Goal: Task Accomplishment & Management: Use online tool/utility

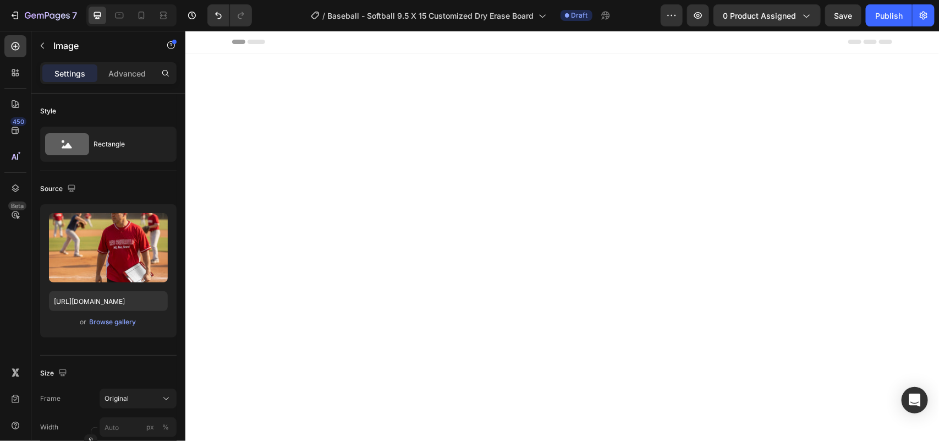
scroll to position [1569, 0]
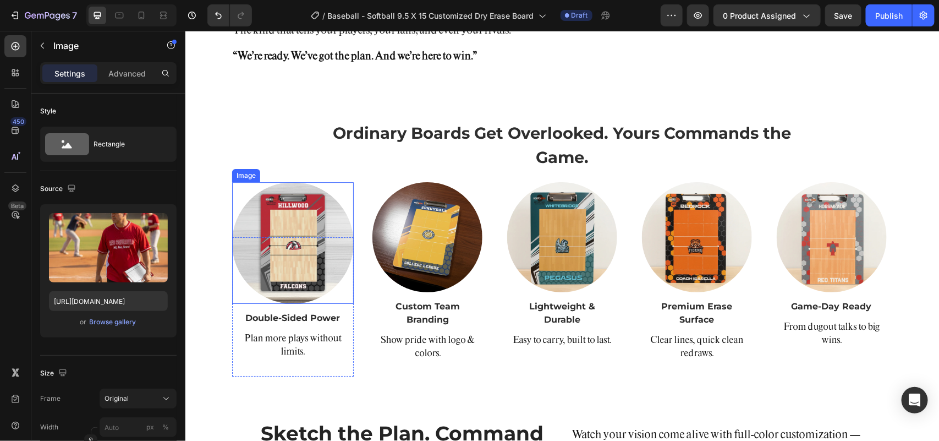
click at [277, 254] on img at bounding box center [293, 242] width 122 height 122
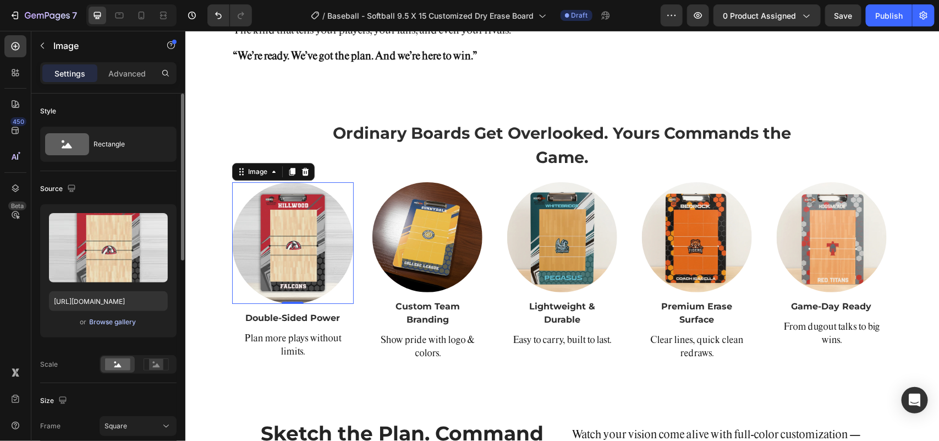
click at [111, 321] on div "Browse gallery" at bounding box center [113, 322] width 47 height 10
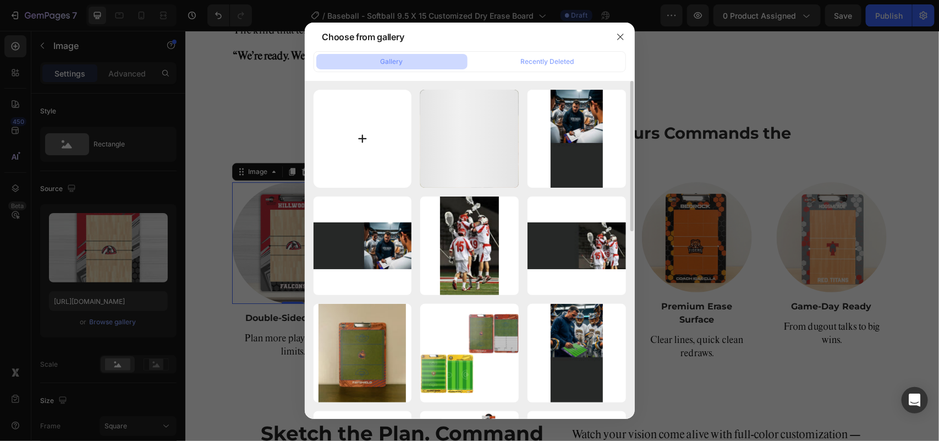
click at [372, 138] on input "file" at bounding box center [362, 139] width 98 height 98
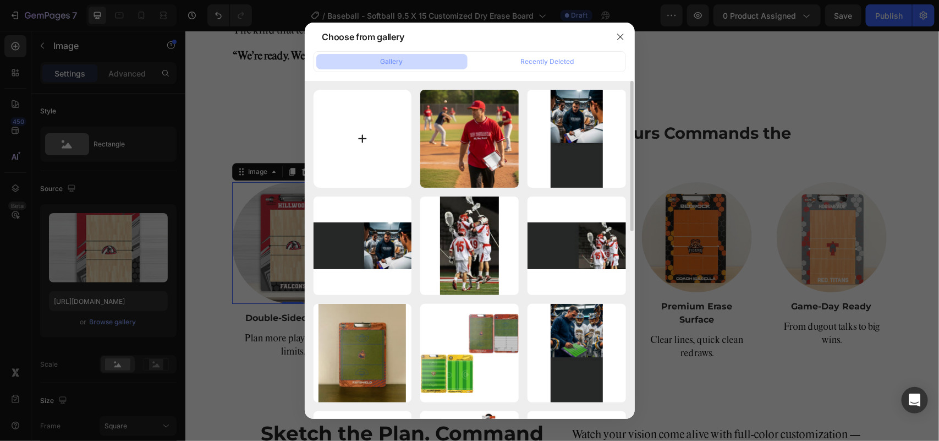
type input "C:\fakepath\11web.webp"
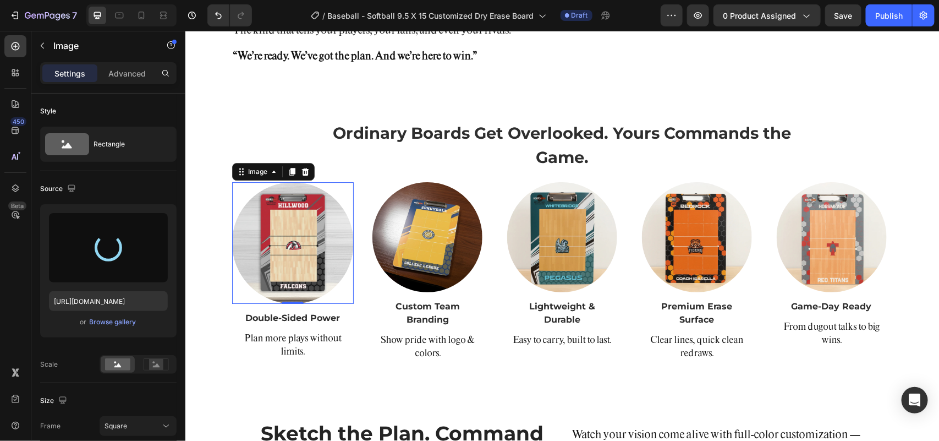
type input "[URL][DOMAIN_NAME]"
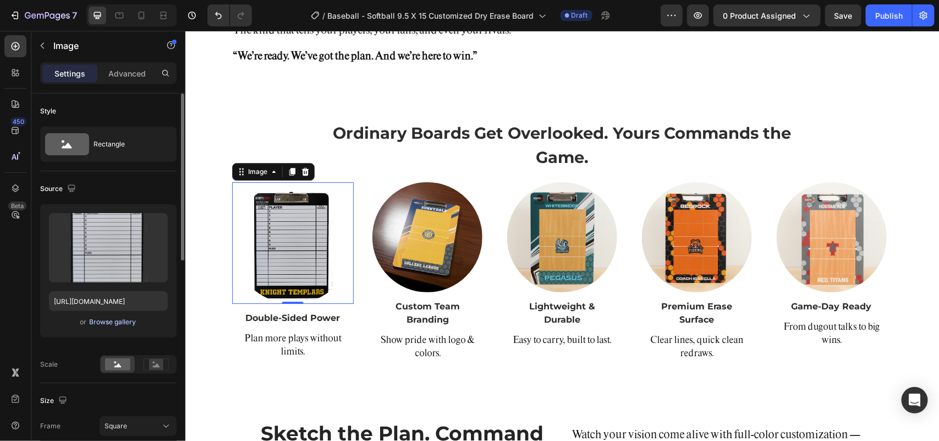
click at [113, 317] on div "Browse gallery" at bounding box center [113, 322] width 47 height 10
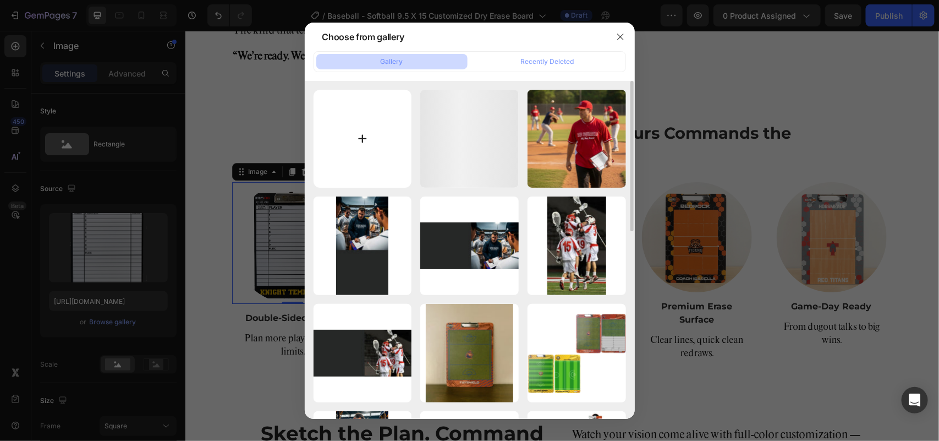
click at [359, 125] on input "file" at bounding box center [362, 139] width 98 height 98
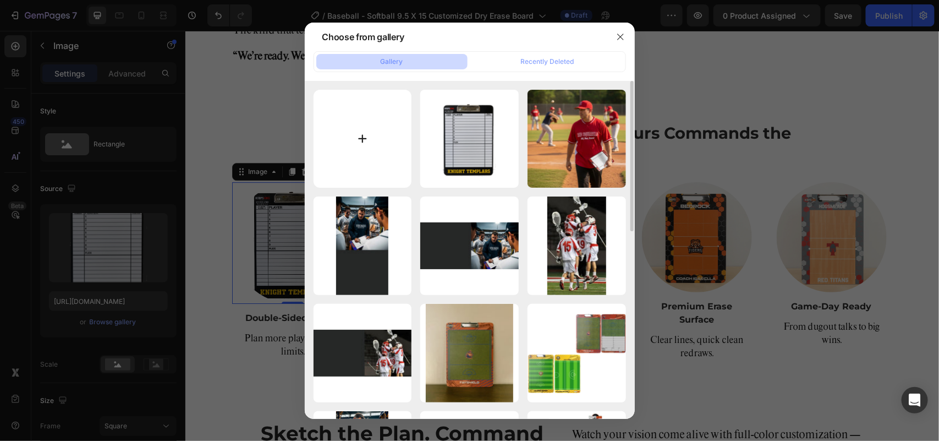
type input "C:\fakepath\11finalweb.webp"
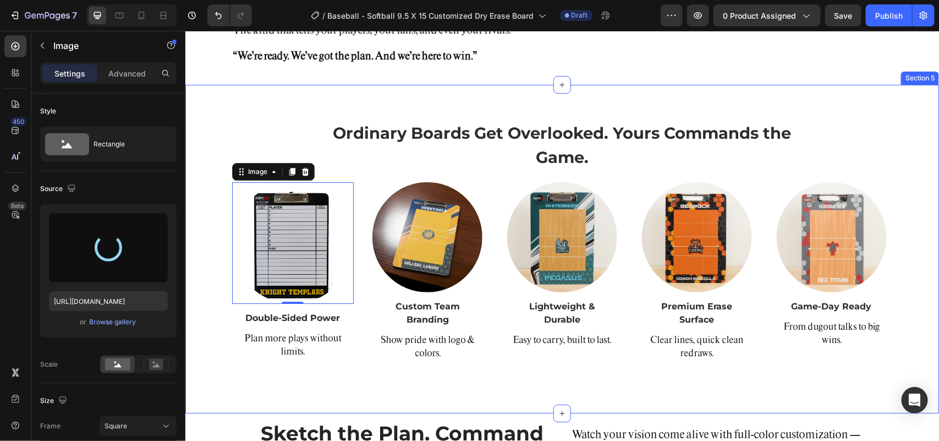
type input "[URL][DOMAIN_NAME]"
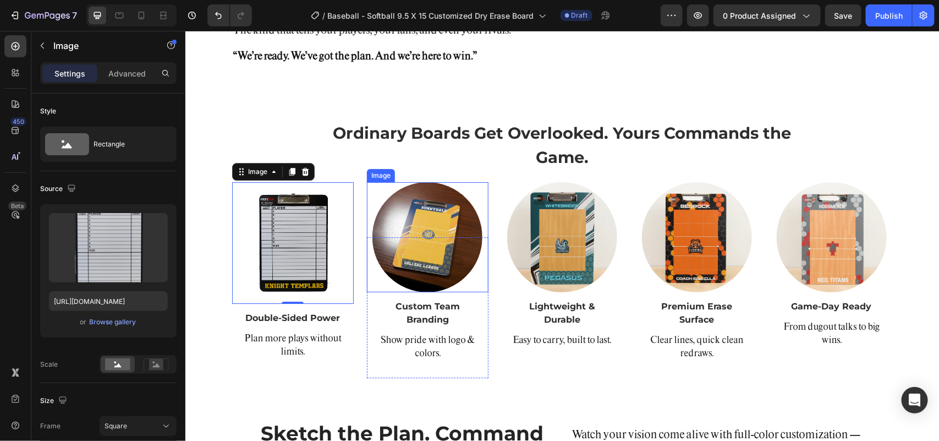
click at [427, 250] on img at bounding box center [427, 236] width 110 height 110
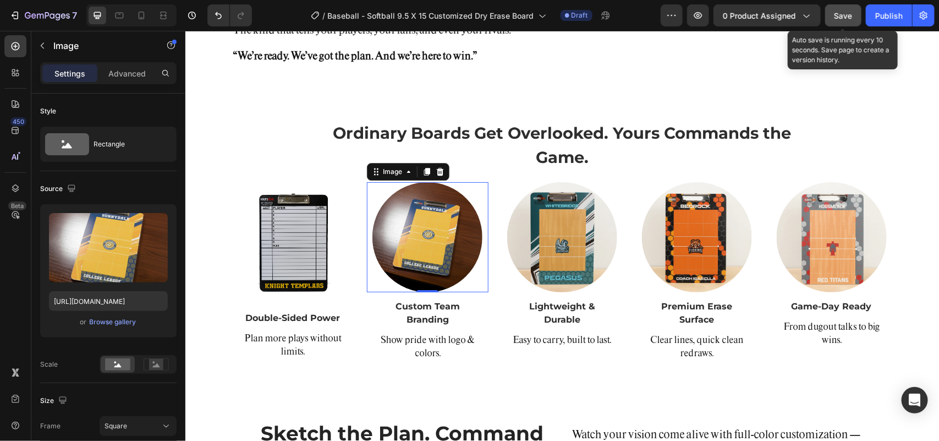
click at [832, 14] on button "Save" at bounding box center [843, 15] width 36 height 22
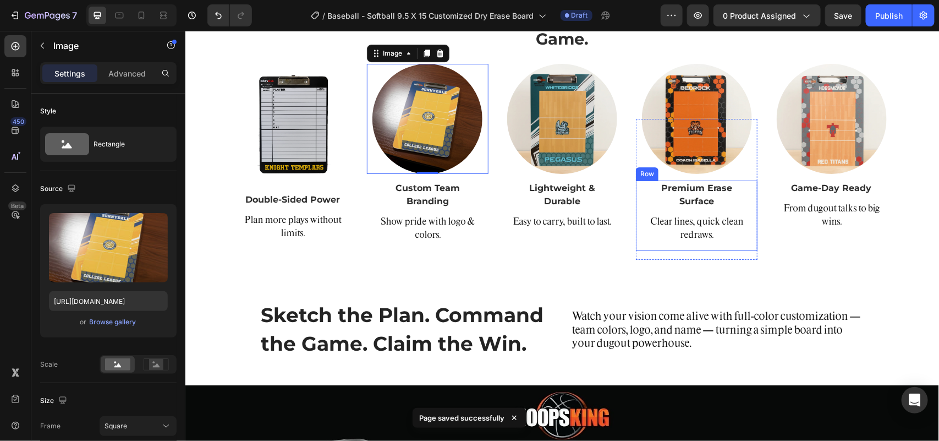
scroll to position [1638, 0]
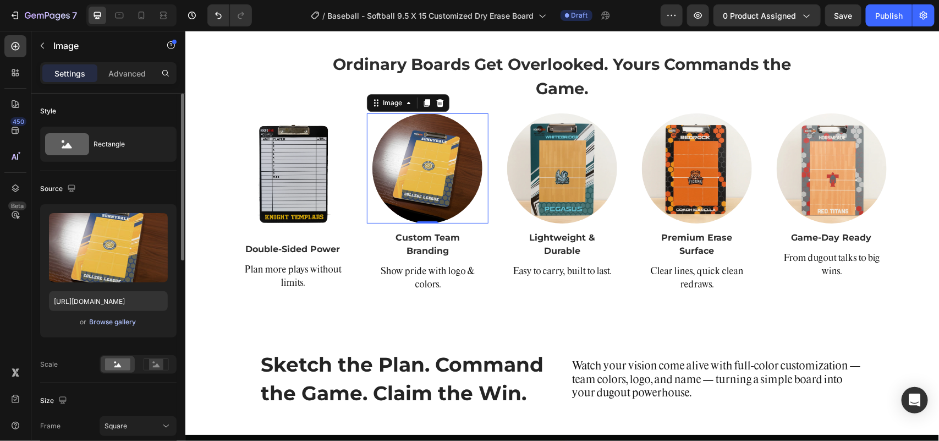
click at [114, 320] on div "Browse gallery" at bounding box center [113, 322] width 47 height 10
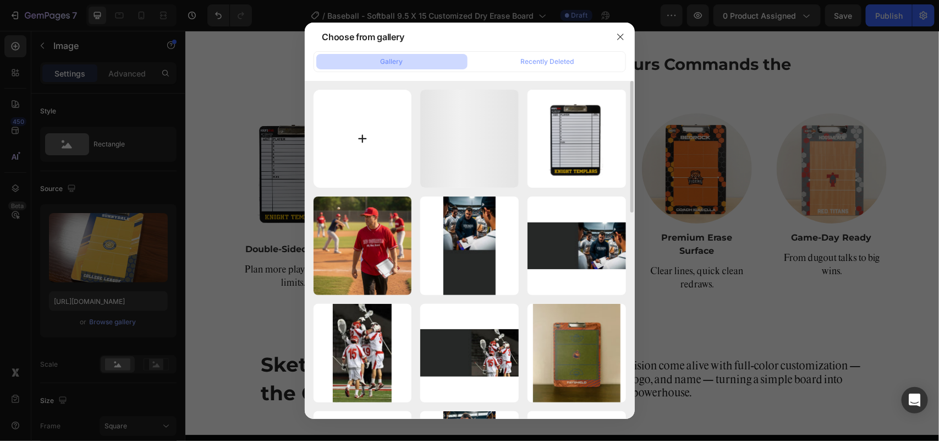
click at [361, 125] on input "file" at bounding box center [362, 139] width 98 height 98
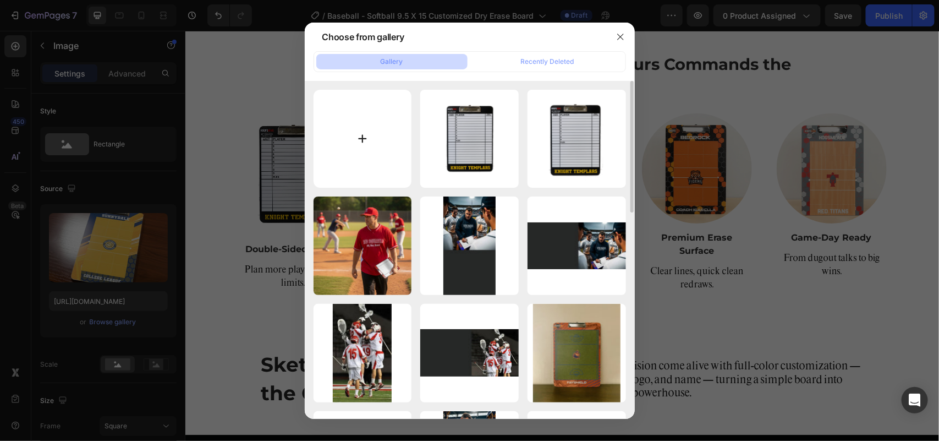
type input "C:\fakepath\22final web.webp"
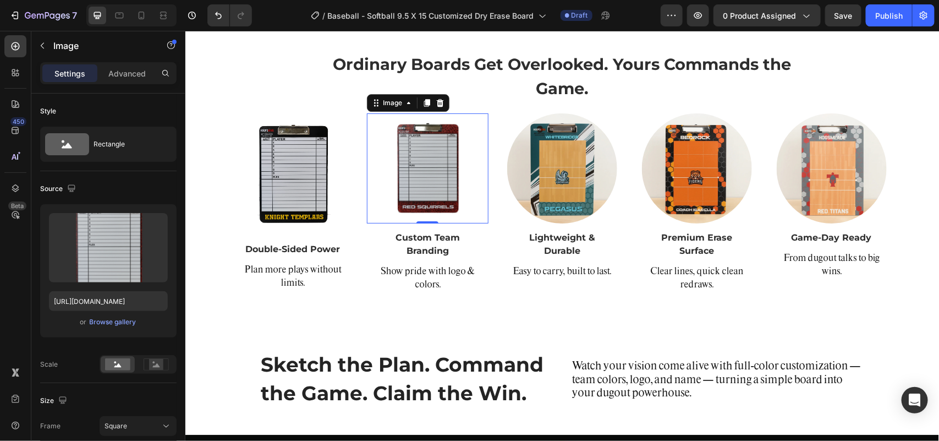
type input "[URL][DOMAIN_NAME]"
click at [540, 181] on img at bounding box center [562, 168] width 110 height 110
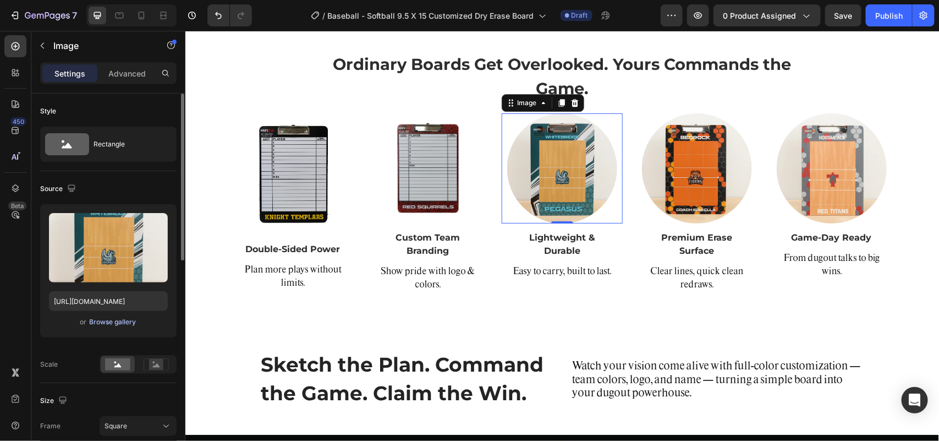
click at [108, 320] on div "Browse gallery" at bounding box center [113, 322] width 47 height 10
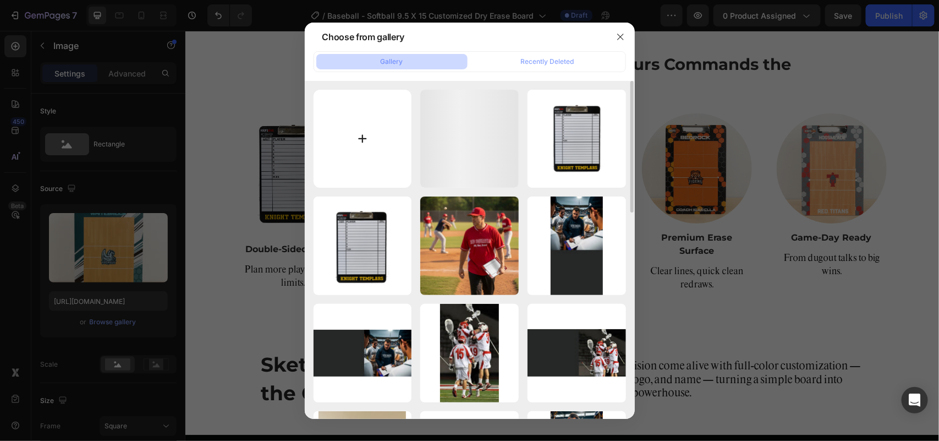
click at [370, 130] on input "file" at bounding box center [362, 139] width 98 height 98
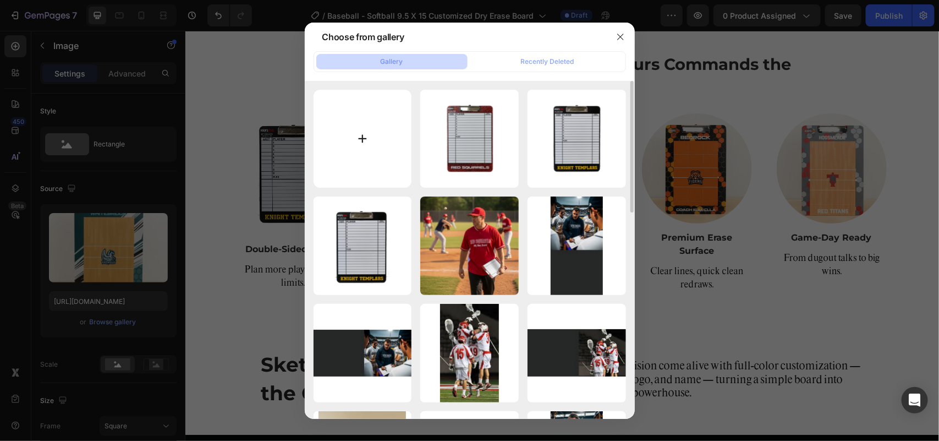
type input "C:\fakepath\33finalweb.webp"
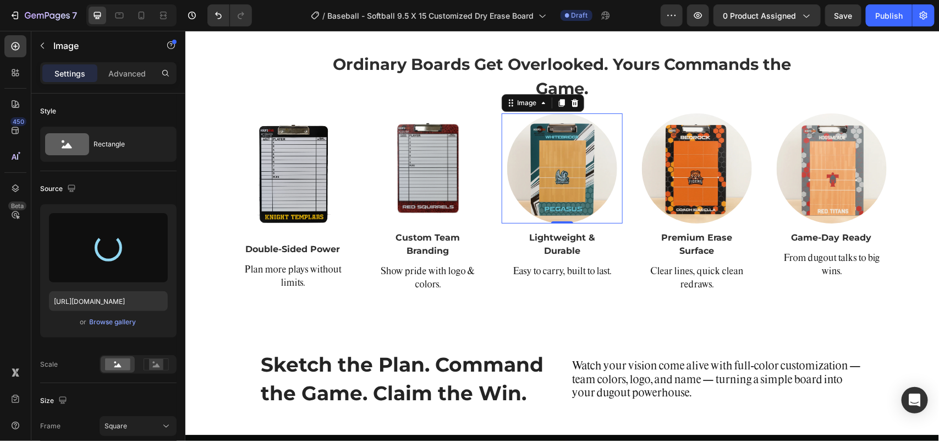
type input "[URL][DOMAIN_NAME]"
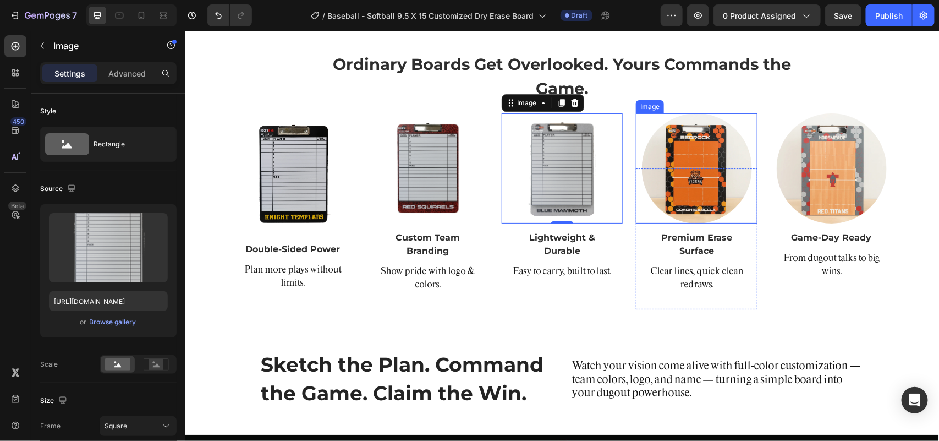
click at [692, 165] on img at bounding box center [696, 168] width 110 height 110
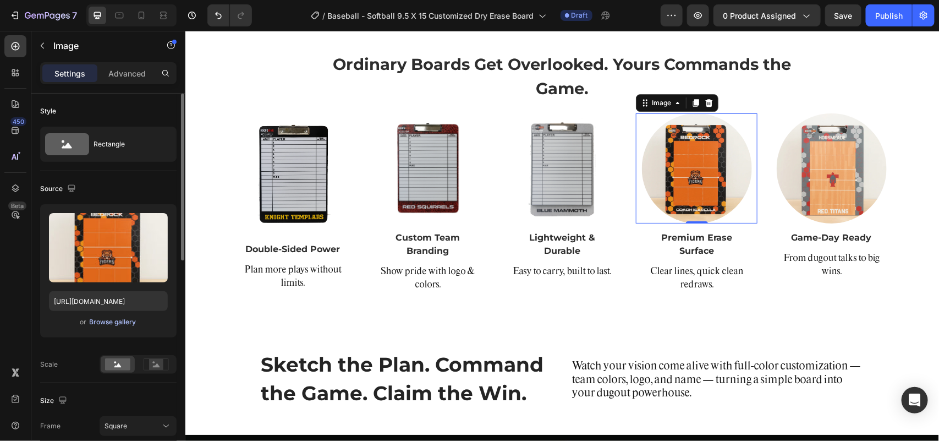
click at [122, 322] on div "Browse gallery" at bounding box center [113, 322] width 47 height 10
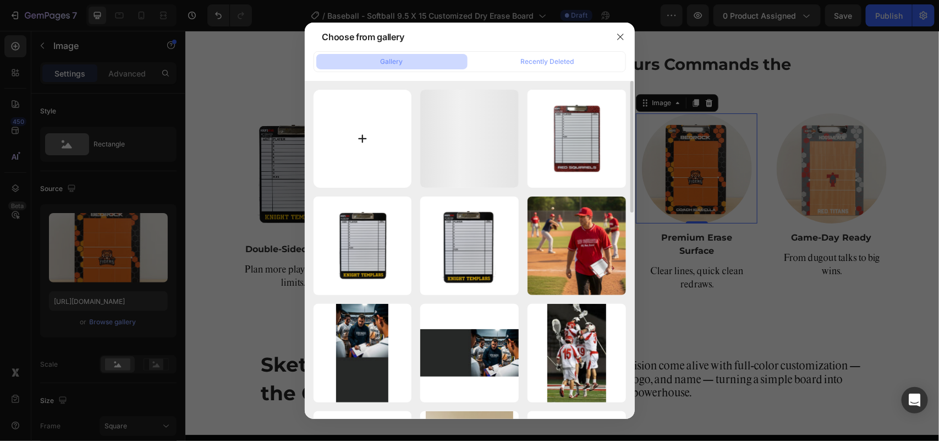
click at [370, 138] on input "file" at bounding box center [362, 139] width 98 height 98
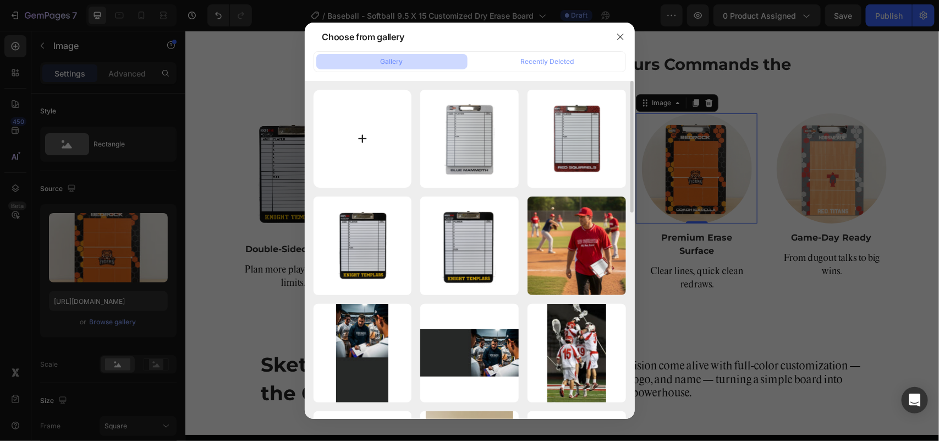
type input "C:\fakepath\44emerweb.webp"
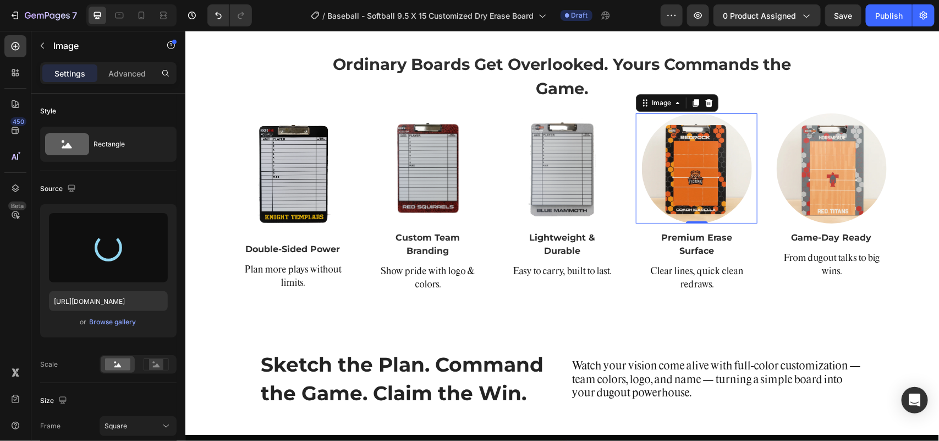
type input "[URL][DOMAIN_NAME]"
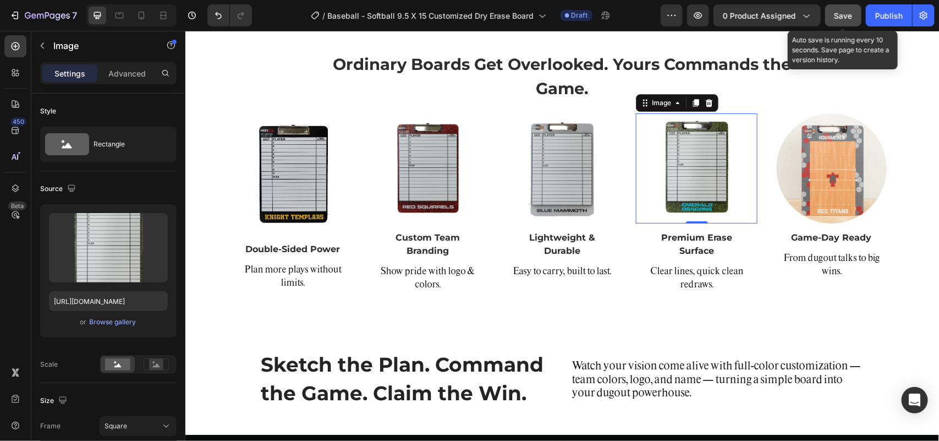
click at [840, 14] on span "Save" at bounding box center [843, 15] width 18 height 9
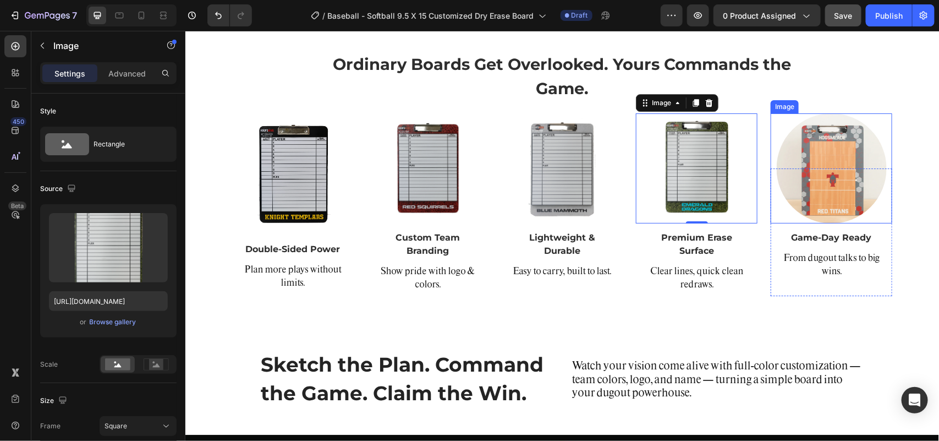
click at [864, 206] on img at bounding box center [831, 168] width 110 height 110
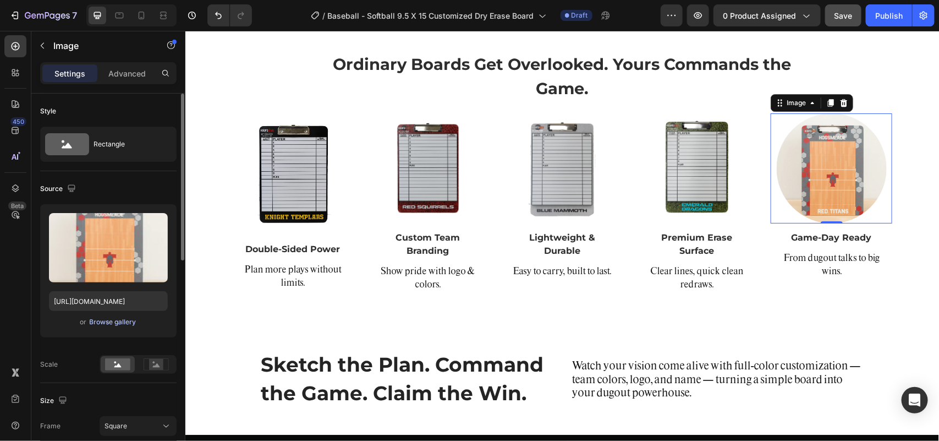
click at [117, 325] on div "Browse gallery" at bounding box center [113, 322] width 47 height 10
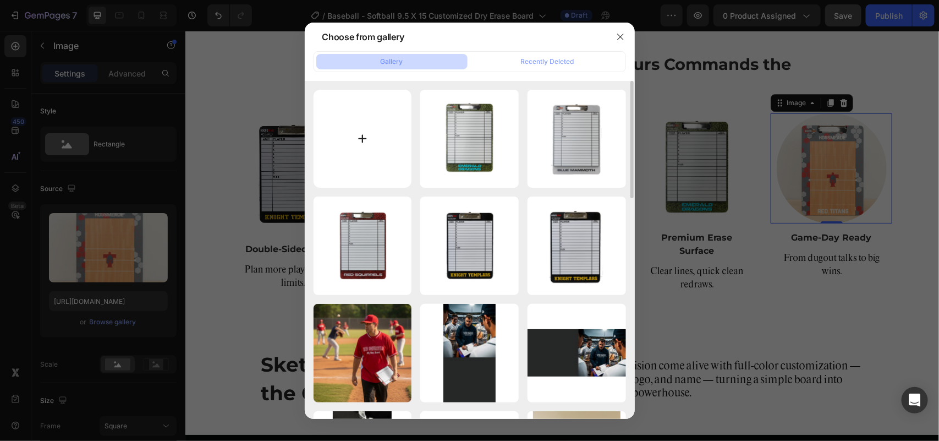
click at [366, 138] on input "file" at bounding box center [362, 139] width 98 height 98
type input "C:\fakepath\vkingweb.webp"
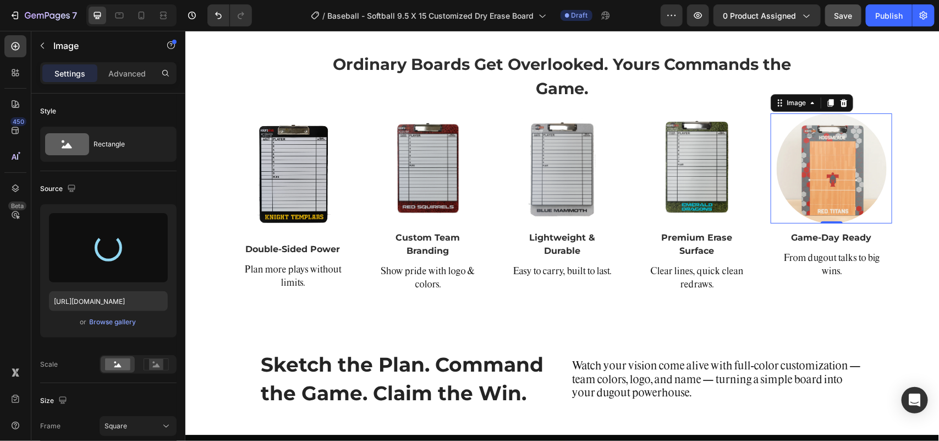
type input "[URL][DOMAIN_NAME]"
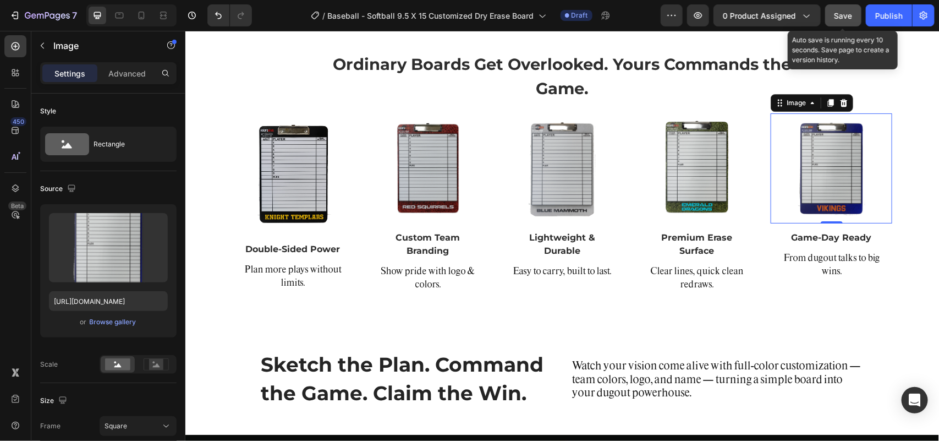
click at [839, 14] on span "Save" at bounding box center [843, 15] width 18 height 9
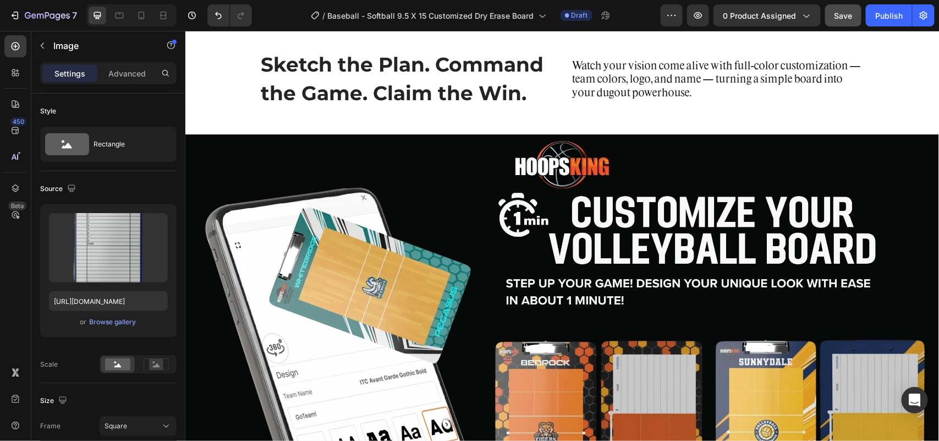
scroll to position [2050, 0]
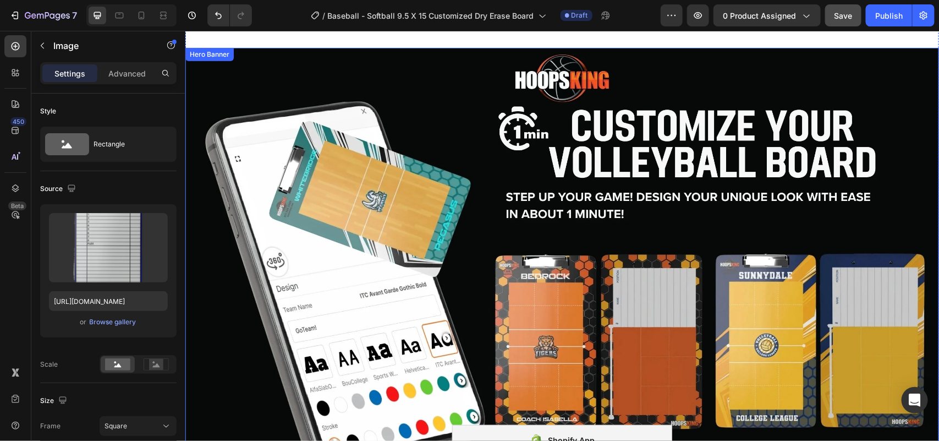
click at [513, 119] on div "Background Image" at bounding box center [561, 273] width 753 height 452
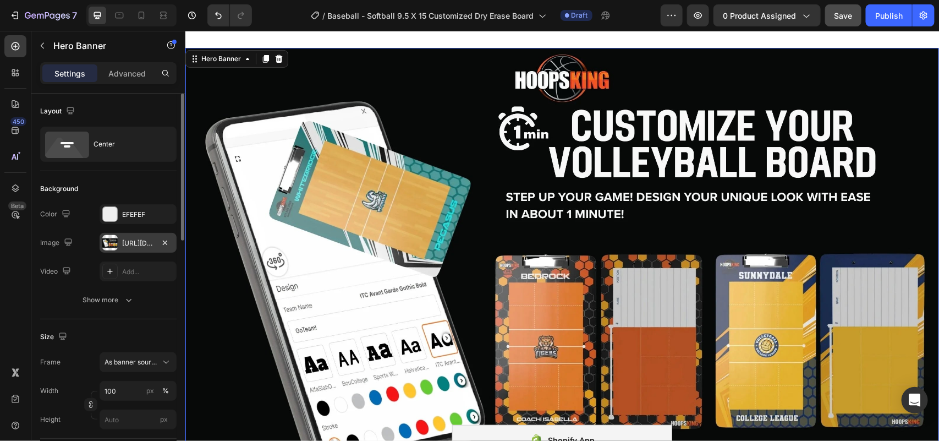
click at [135, 244] on div "[URL][DOMAIN_NAME]" at bounding box center [138, 243] width 32 height 10
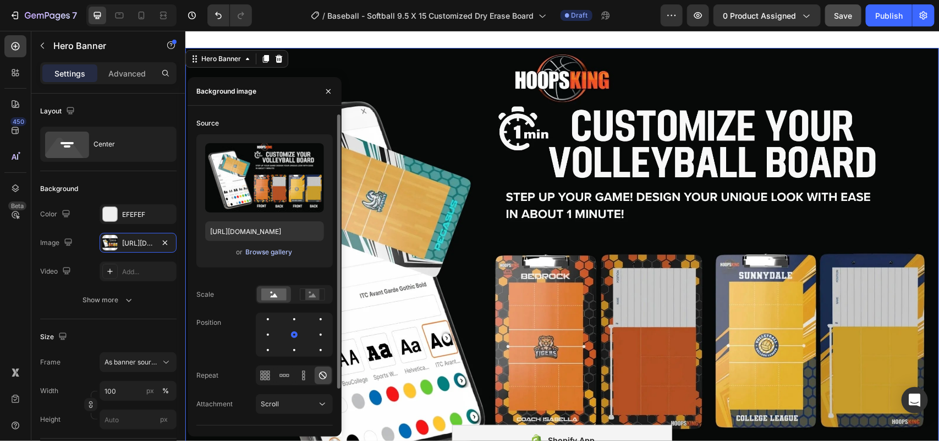
click at [261, 252] on div "Browse gallery" at bounding box center [268, 252] width 47 height 10
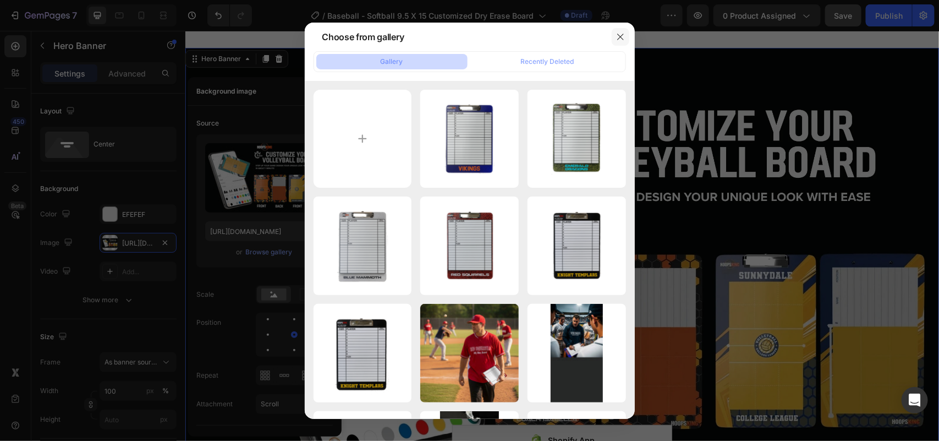
click at [620, 34] on icon "button" at bounding box center [620, 36] width 9 height 9
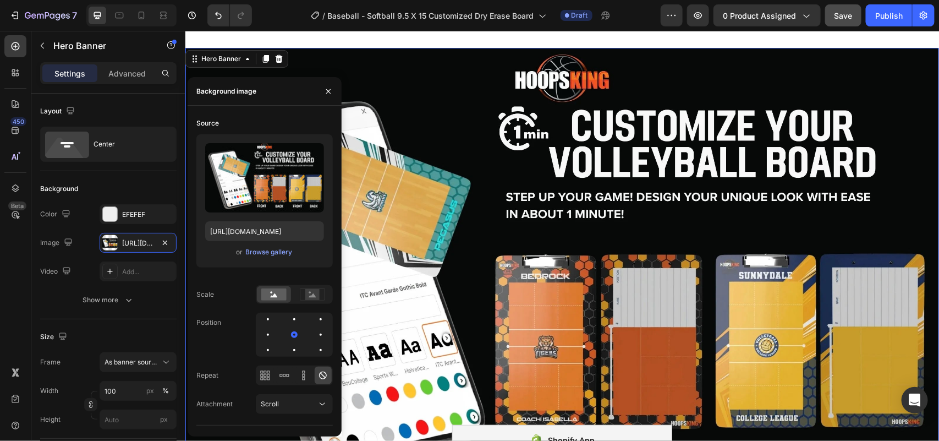
click at [451, 118] on div "Background Image" at bounding box center [561, 273] width 753 height 452
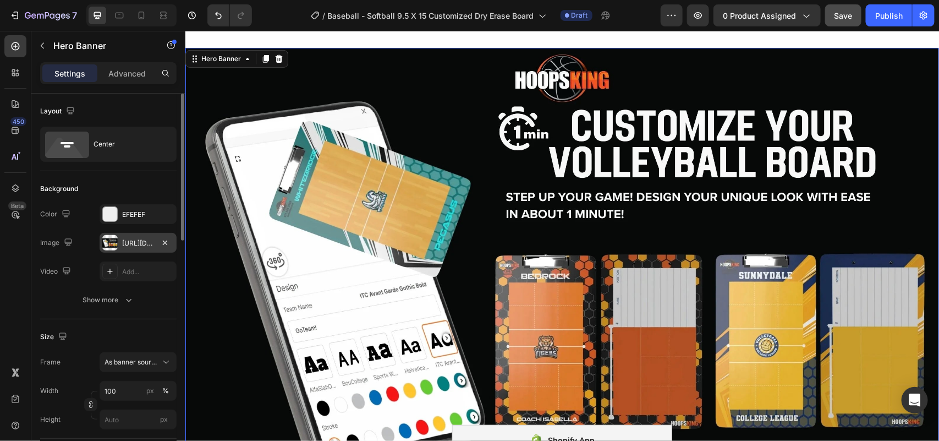
click at [132, 243] on div "[URL][DOMAIN_NAME]" at bounding box center [138, 243] width 32 height 10
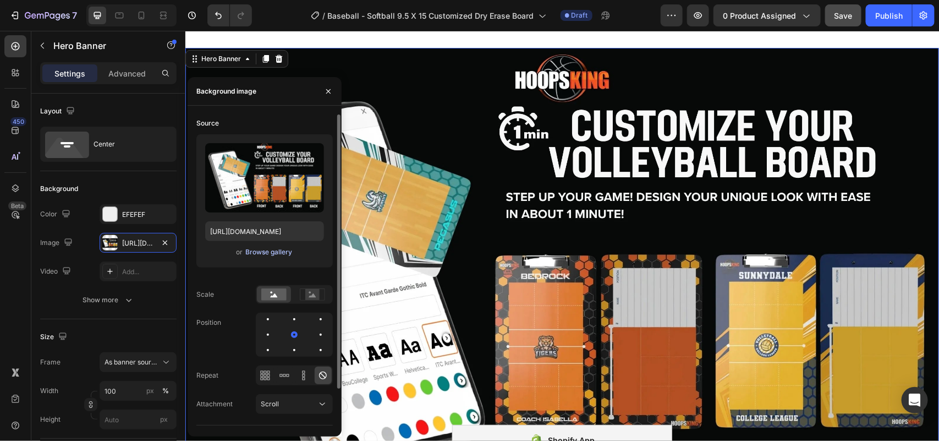
click at [284, 252] on div "Browse gallery" at bounding box center [268, 252] width 47 height 10
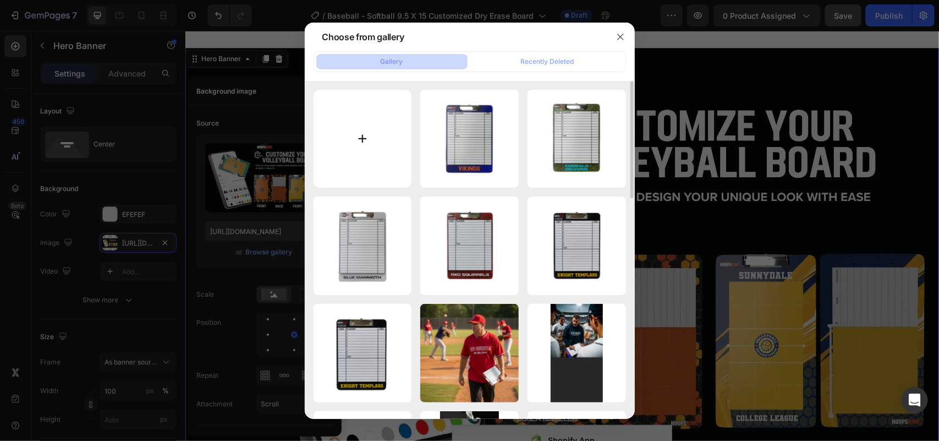
click at [363, 142] on input "file" at bounding box center [362, 139] width 98 height 98
type input "C:\fakepath\pc customize.jpg"
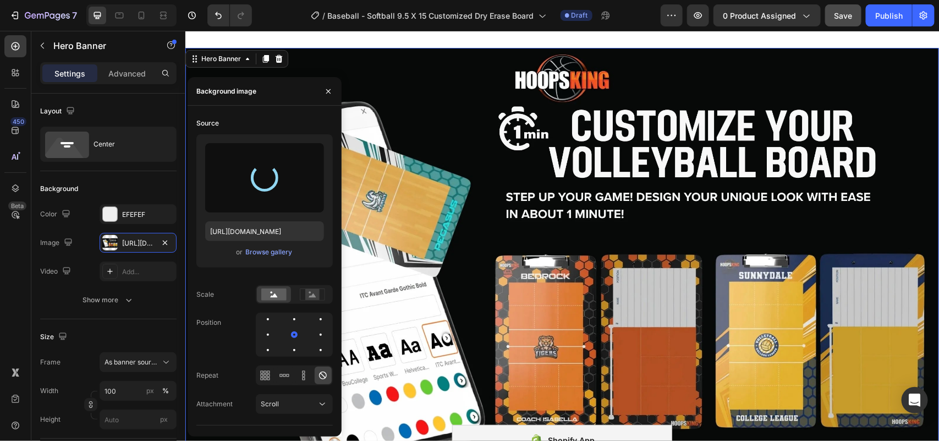
type input "[URL][DOMAIN_NAME]"
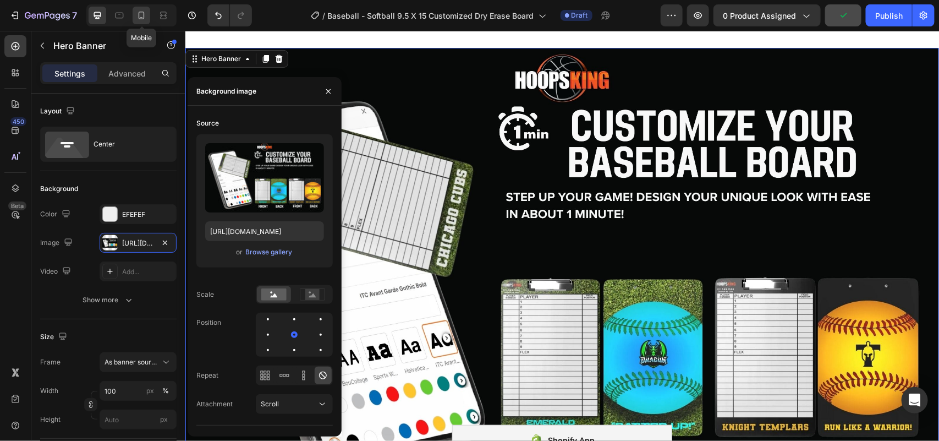
click at [139, 20] on icon at bounding box center [141, 15] width 11 height 11
type input "100%"
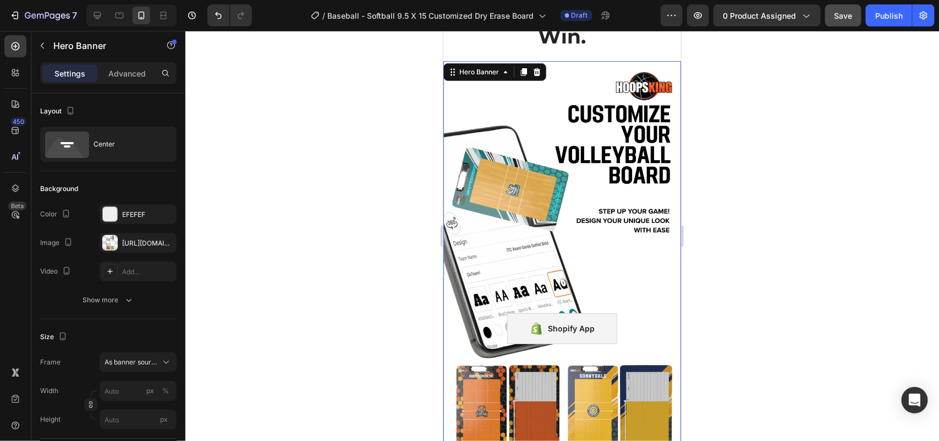
scroll to position [2043, 0]
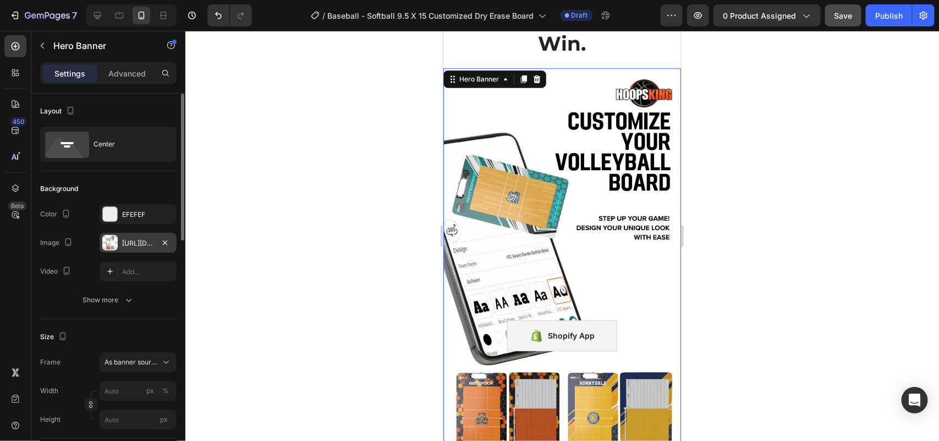
click at [143, 242] on div "[URL][DOMAIN_NAME]" at bounding box center [138, 243] width 32 height 10
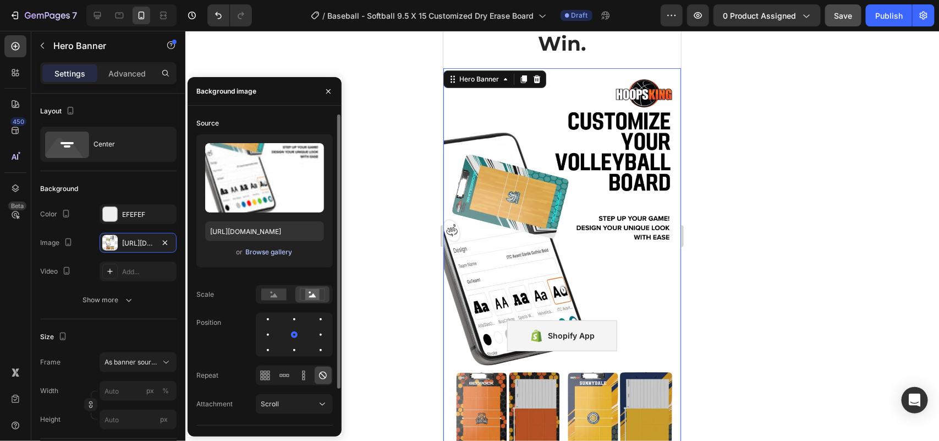
click at [272, 251] on div "Browse gallery" at bounding box center [268, 252] width 47 height 10
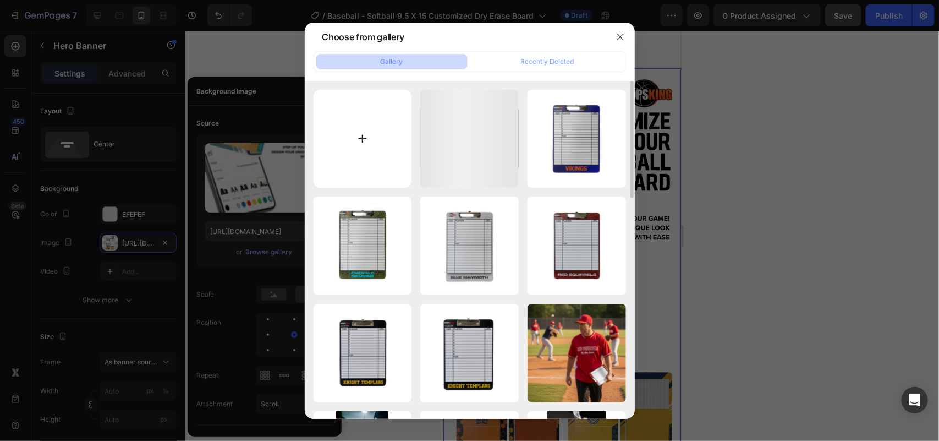
click at [366, 137] on input "file" at bounding box center [362, 139] width 98 height 98
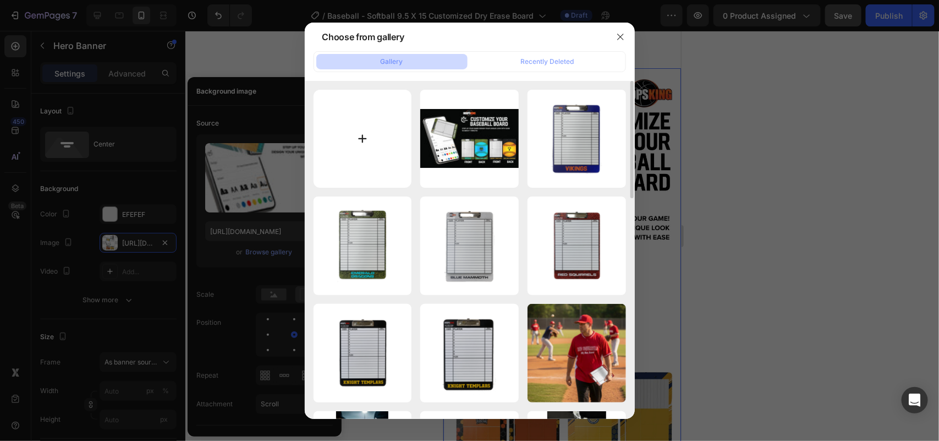
type input "C:\fakepath\mobileweb22.webp"
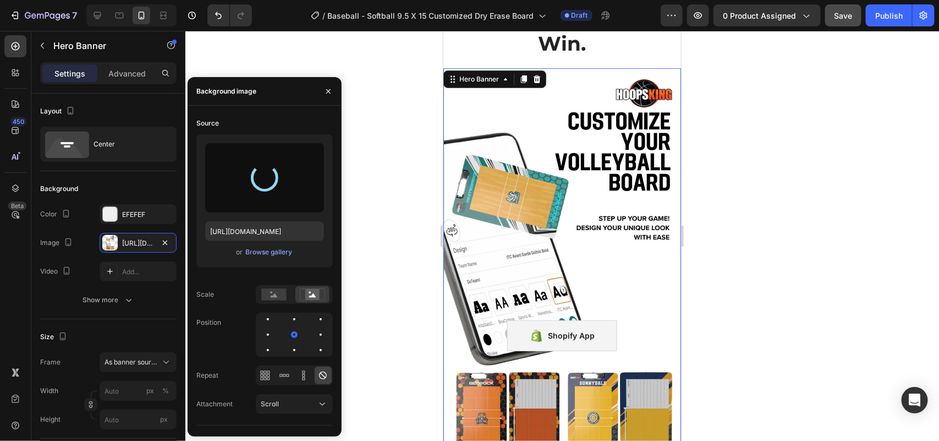
type input "[URL][DOMAIN_NAME]"
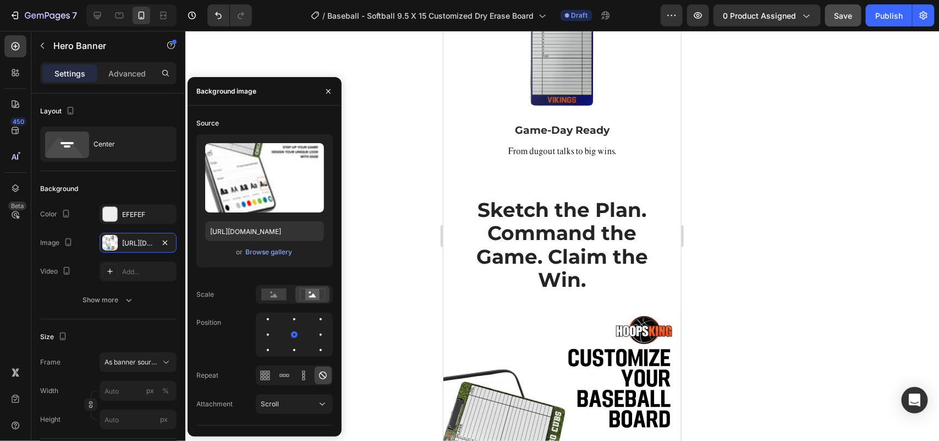
scroll to position [2593, 0]
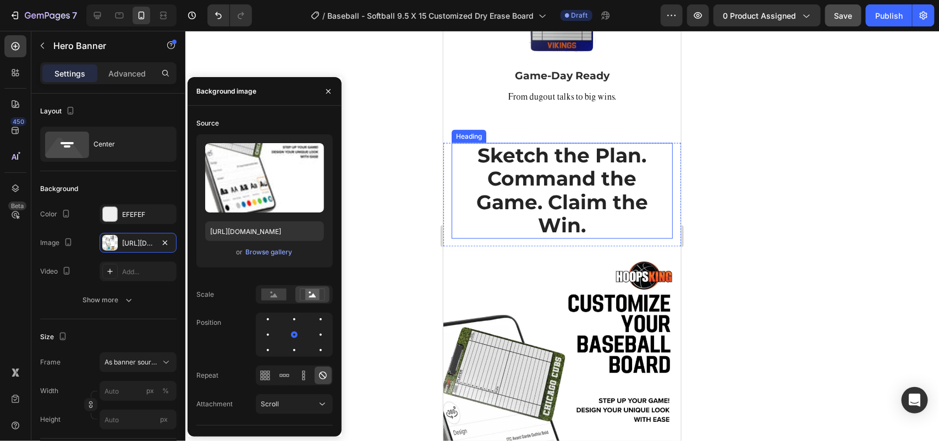
click at [557, 153] on strong "Sketch the Plan. Command the Game. Claim the Win." at bounding box center [562, 189] width 172 height 95
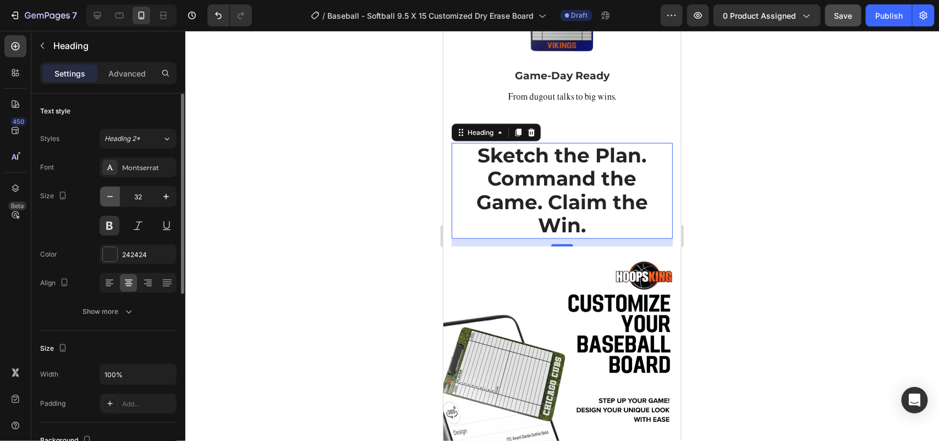
click at [103, 191] on button "button" at bounding box center [110, 196] width 20 height 20
click at [108, 191] on icon "button" at bounding box center [109, 196] width 11 height 11
type input "30"
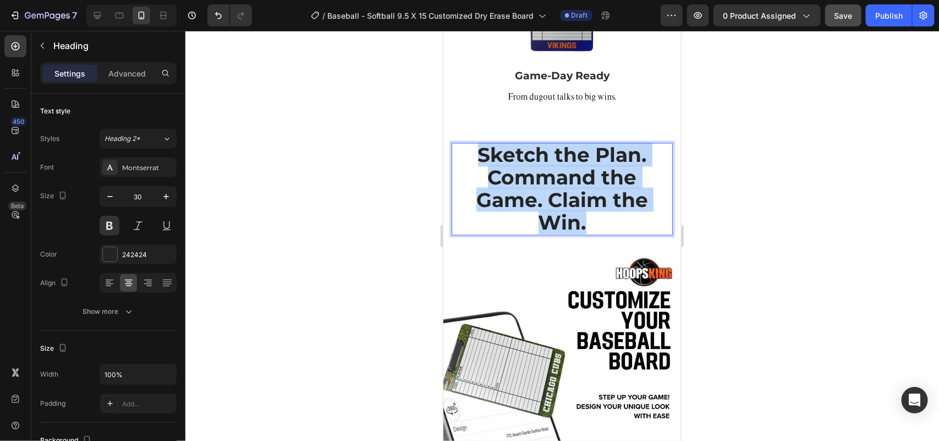
click at [557, 171] on strong "Sketch the Plan. Command the Game. Claim the Win." at bounding box center [562, 188] width 172 height 92
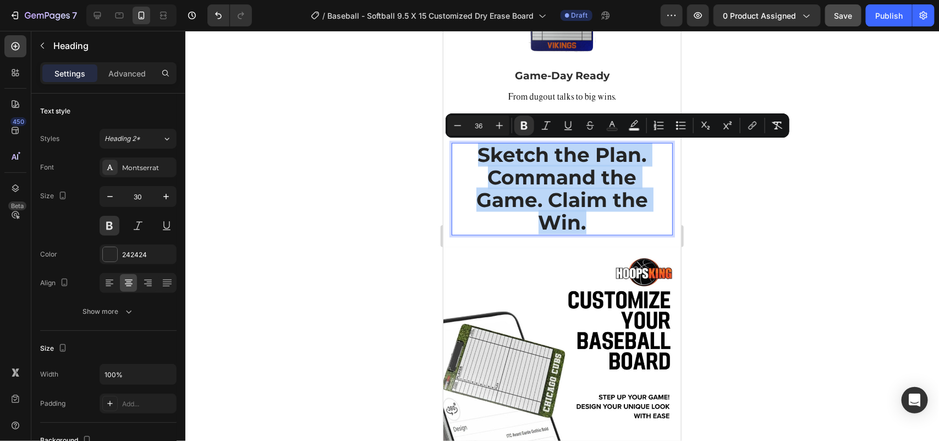
click at [557, 171] on strong "Sketch the Plan. Command the Game. Claim the Win." at bounding box center [562, 188] width 172 height 92
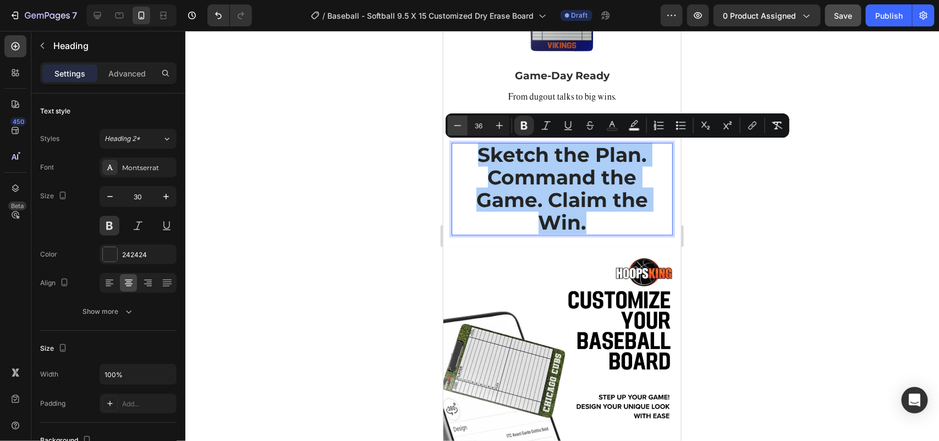
click at [459, 125] on icon "Editor contextual toolbar" at bounding box center [457, 125] width 7 height 1
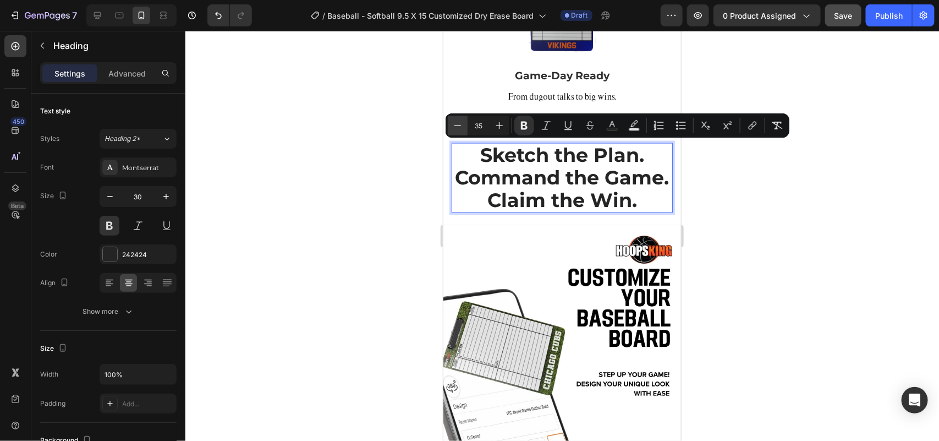
click at [459, 125] on icon "Editor contextual toolbar" at bounding box center [457, 125] width 7 height 1
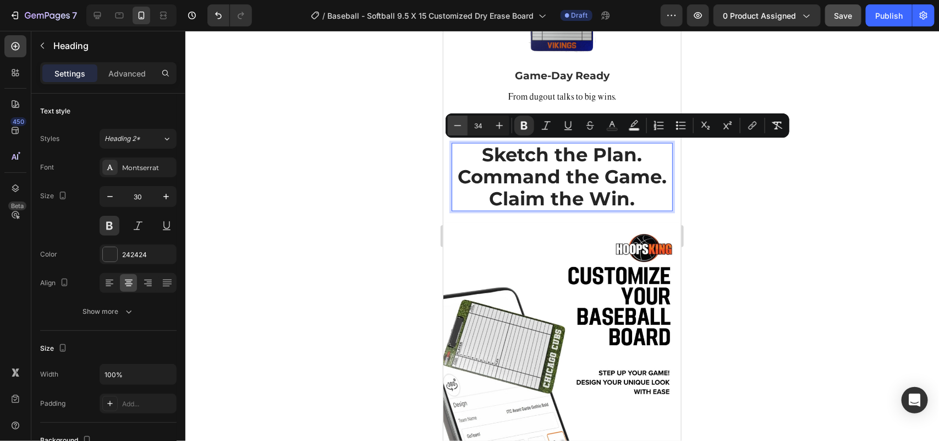
click at [459, 125] on icon "Editor contextual toolbar" at bounding box center [457, 125] width 7 height 1
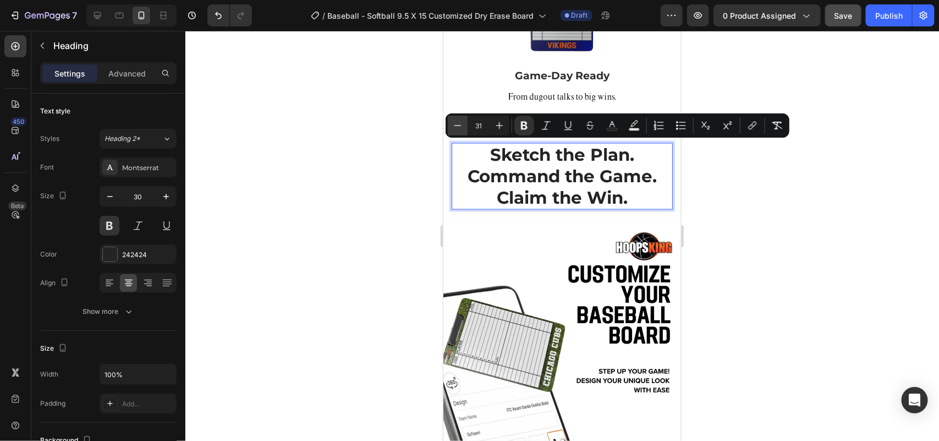
click at [459, 125] on icon "Editor contextual toolbar" at bounding box center [457, 125] width 7 height 1
type input "28"
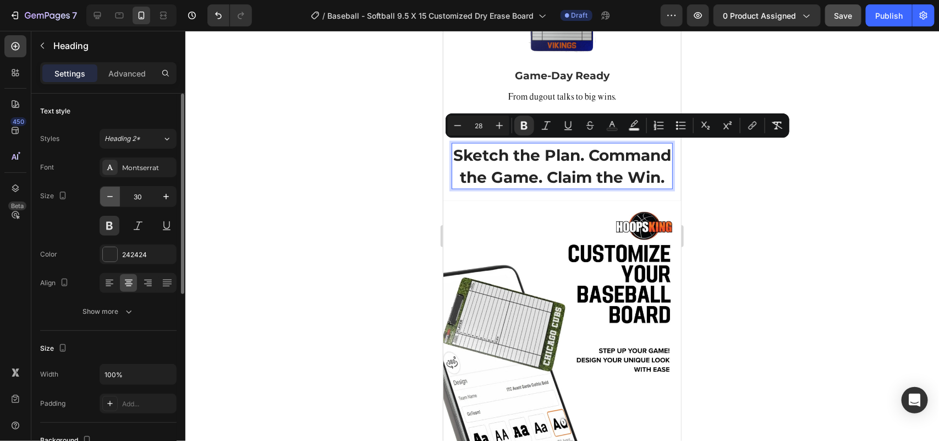
click at [108, 196] on icon "button" at bounding box center [109, 196] width 5 height 1
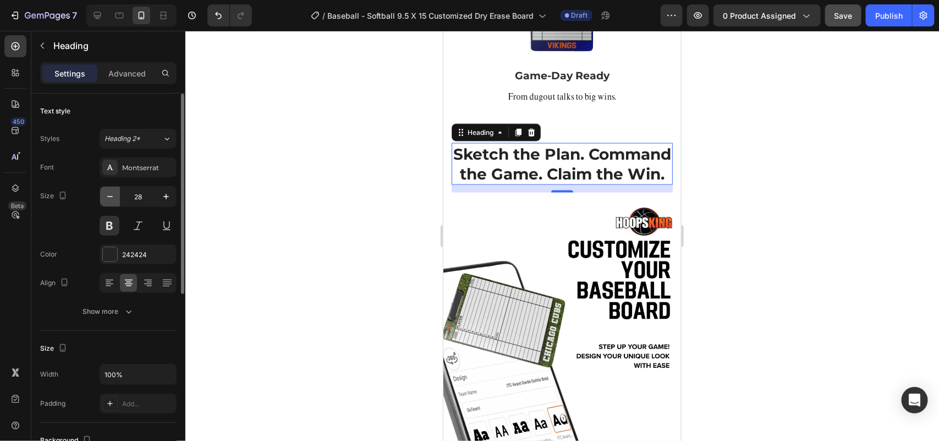
click at [108, 196] on icon "button" at bounding box center [109, 196] width 5 height 1
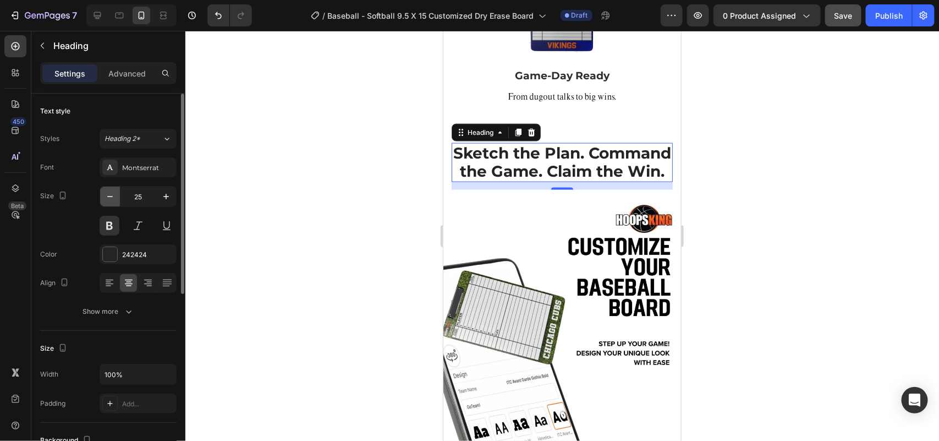
click at [108, 196] on icon "button" at bounding box center [109, 196] width 5 height 1
type input "24"
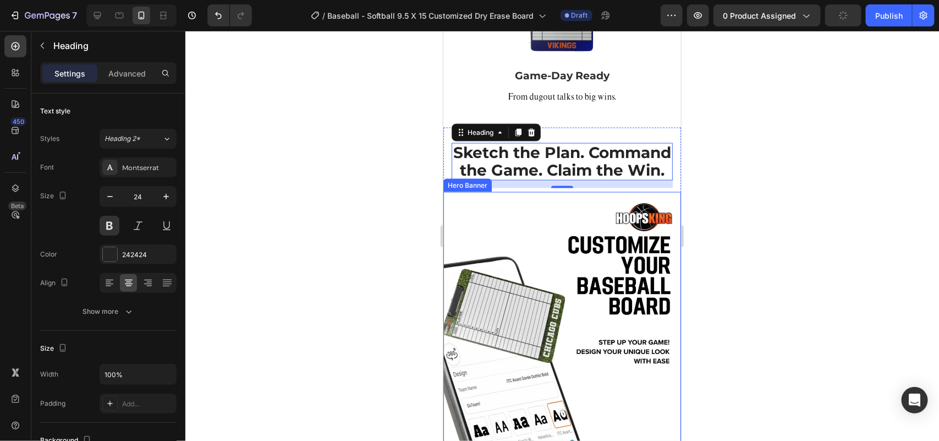
click at [633, 253] on div "Background Image" at bounding box center [562, 402] width 238 height 422
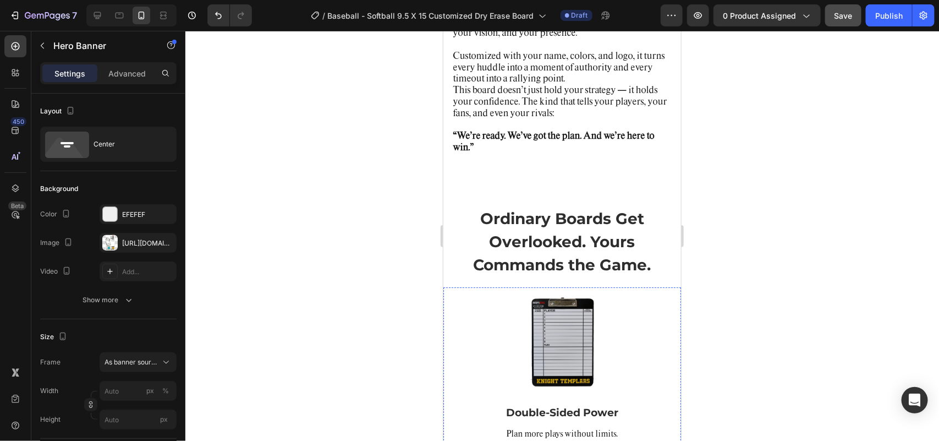
scroll to position [1789, 0]
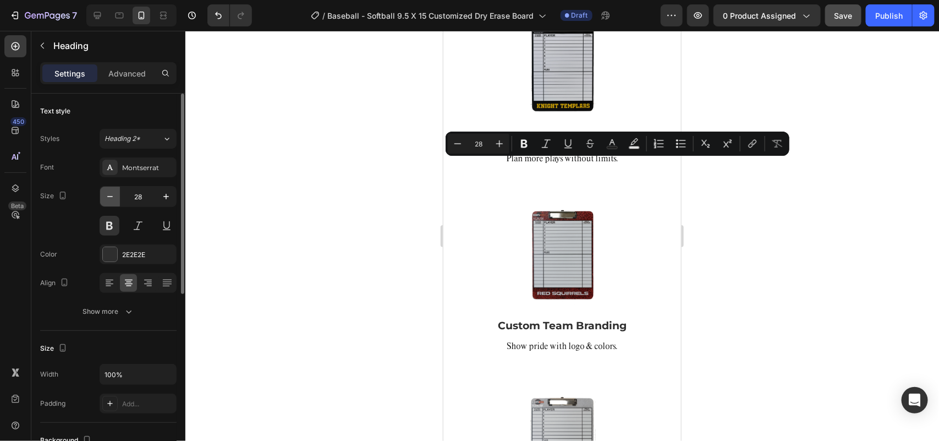
click at [102, 197] on button "button" at bounding box center [110, 196] width 20 height 20
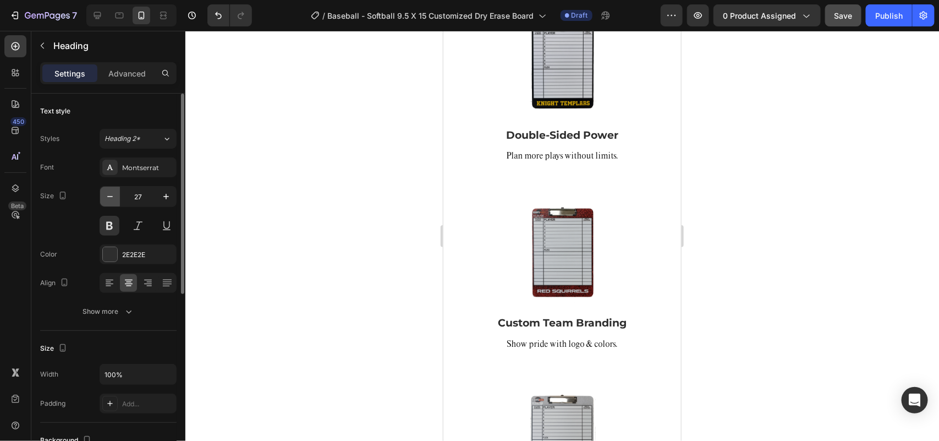
click at [102, 197] on button "button" at bounding box center [110, 196] width 20 height 20
type input "26"
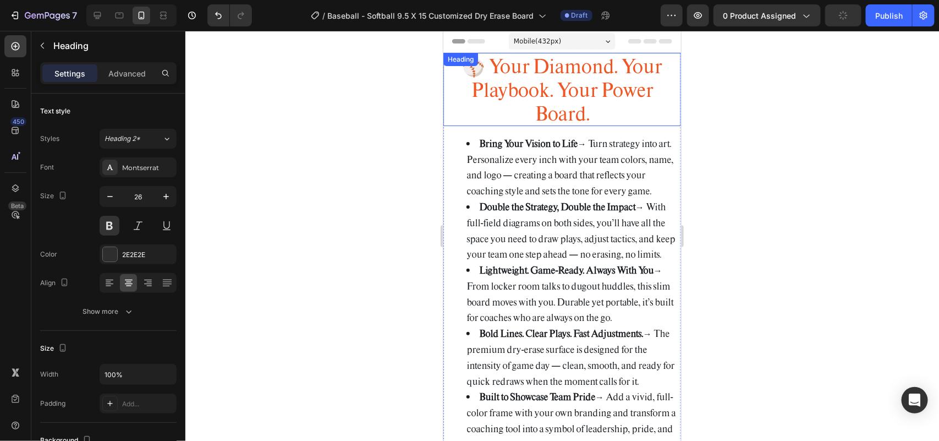
scroll to position [0, 0]
click at [564, 90] on h2 "⚾ Your Diamond. Your Playbook. Your Power Board." at bounding box center [562, 89] width 238 height 73
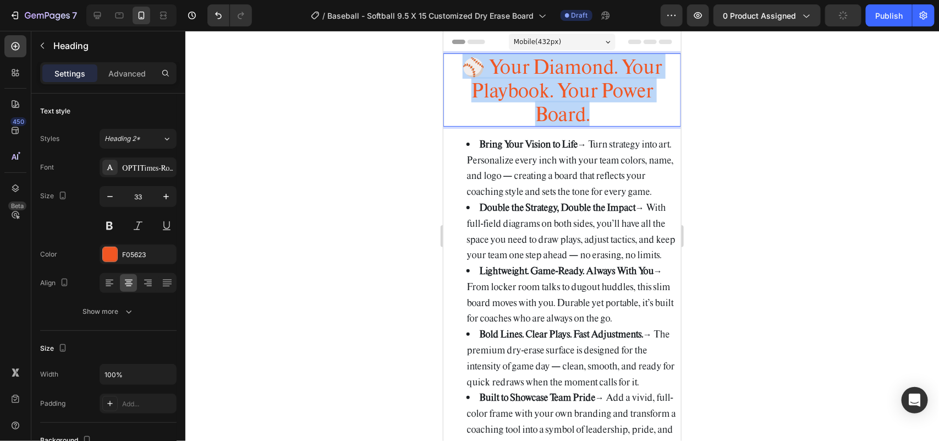
click at [564, 90] on p "⚾ Your Diamond. Your Playbook. Your Power Board." at bounding box center [561, 89] width 235 height 71
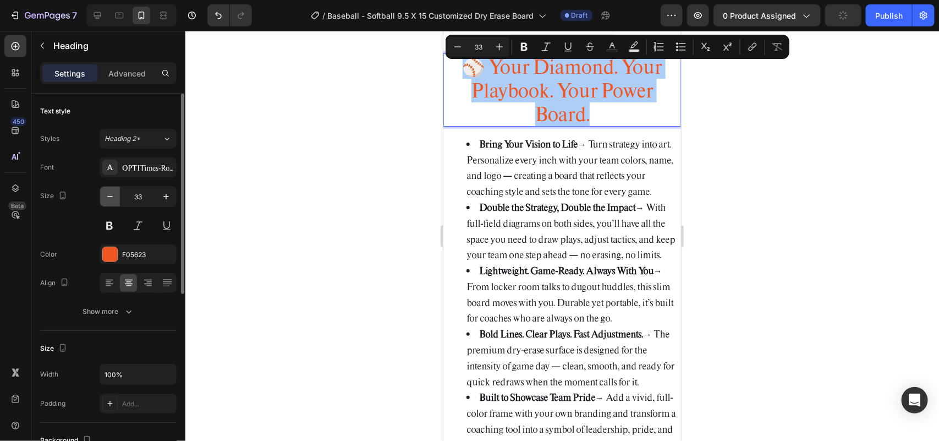
click at [114, 196] on icon "button" at bounding box center [109, 196] width 11 height 11
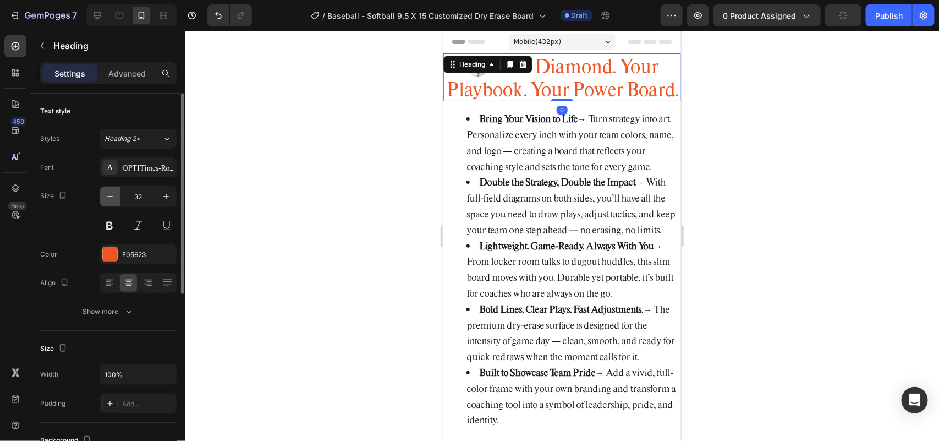
type input "31"
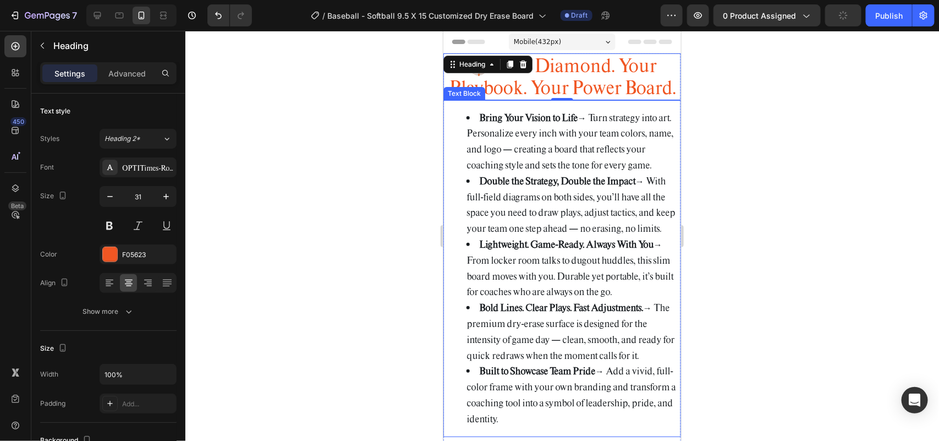
click at [573, 186] on strong "Double the Strategy, Double the Impact" at bounding box center [556, 180] width 156 height 13
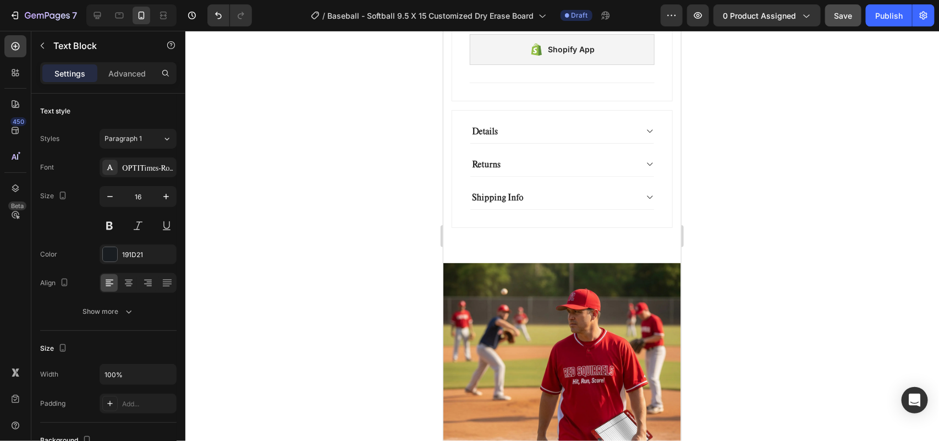
scroll to position [1168, 0]
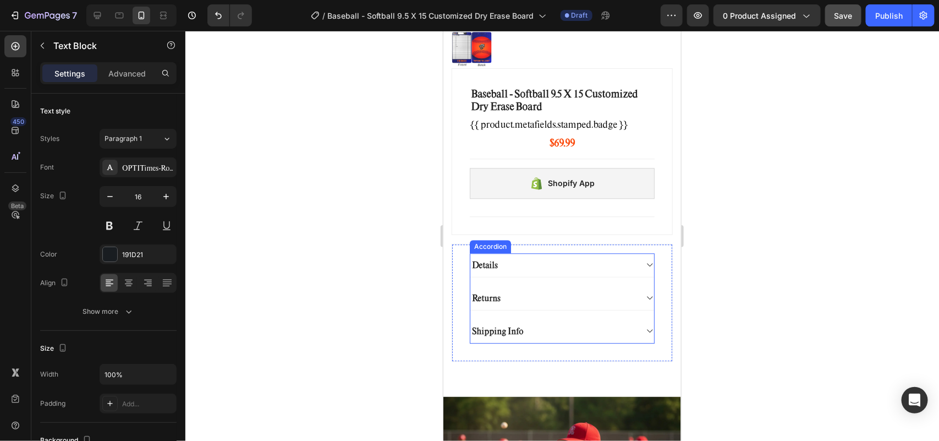
click at [526, 257] on div "Details" at bounding box center [553, 264] width 166 height 15
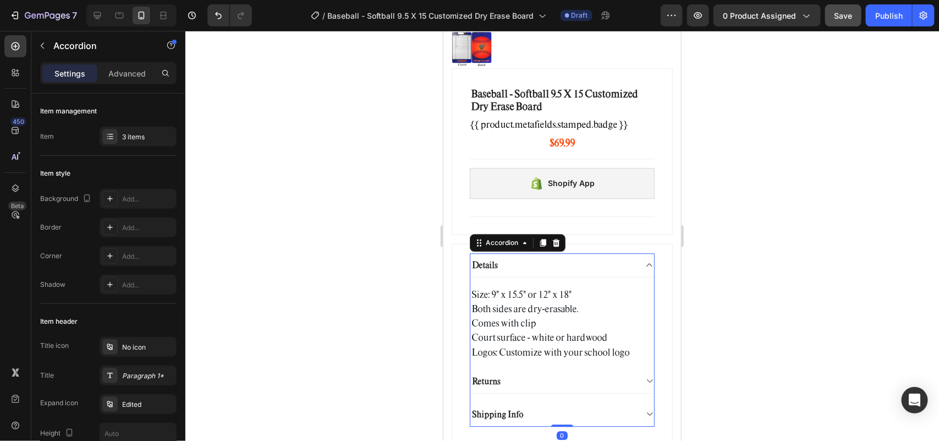
click at [526, 257] on div "Details" at bounding box center [553, 264] width 166 height 15
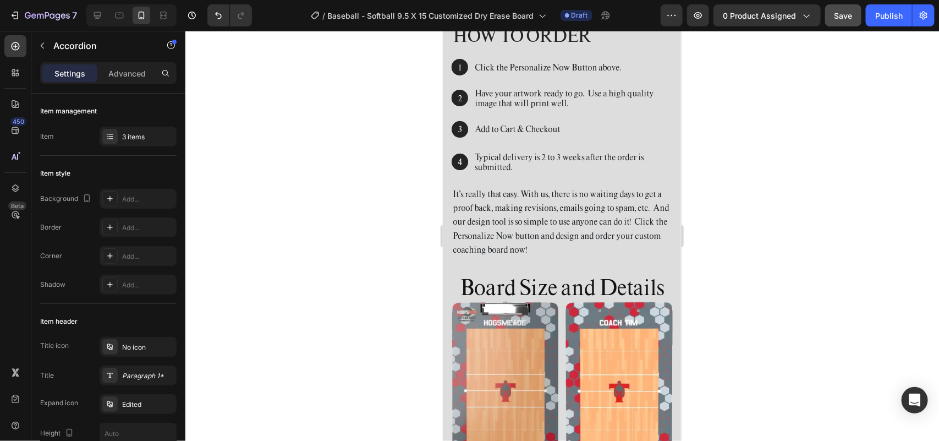
scroll to position [5498, 0]
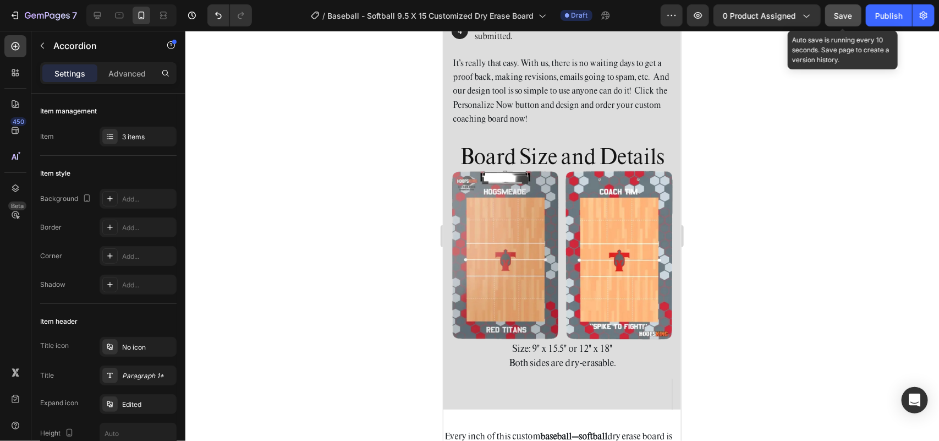
click at [842, 16] on span "Save" at bounding box center [843, 15] width 18 height 9
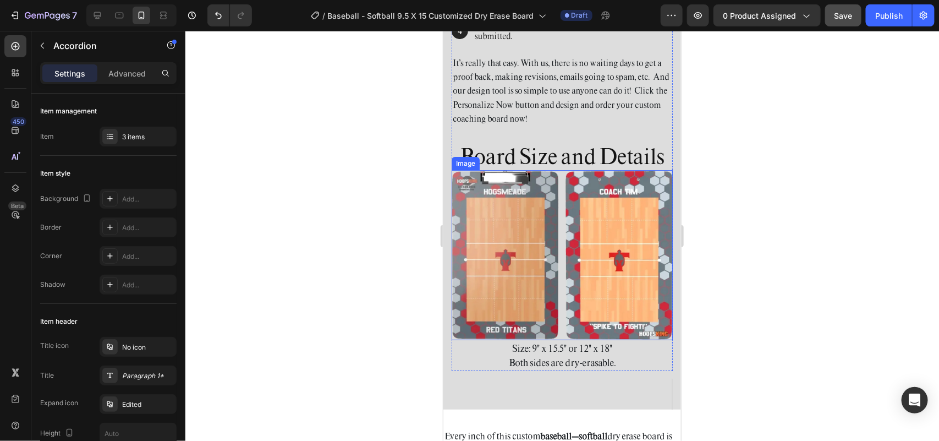
click at [579, 221] on img at bounding box center [561, 254] width 221 height 170
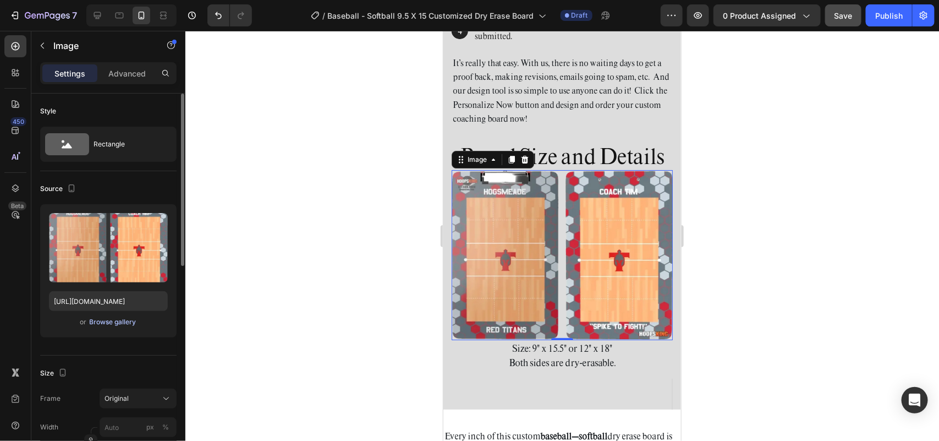
click at [114, 323] on div "Browse gallery" at bounding box center [113, 322] width 47 height 10
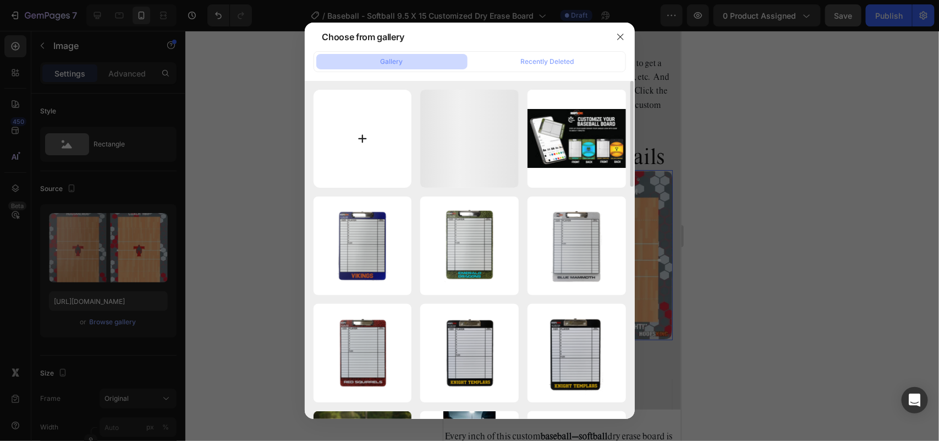
click at [358, 125] on input "file" at bounding box center [362, 139] width 98 height 98
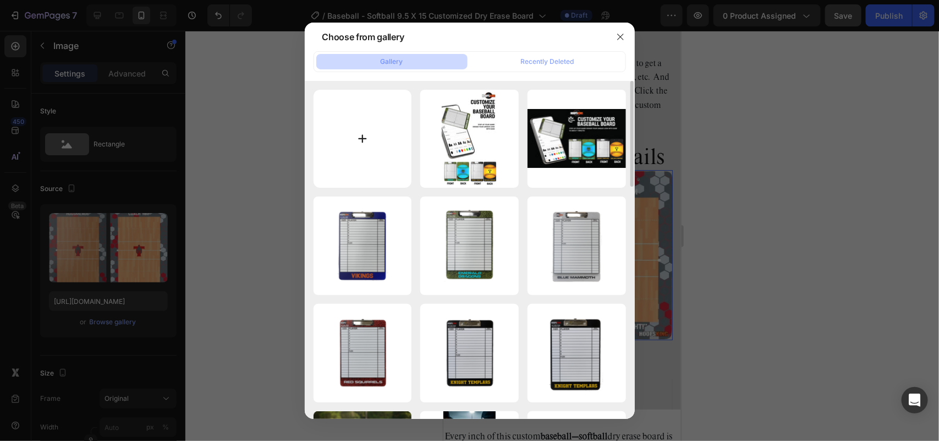
type input "C:\fakepath\refusewebp.webp"
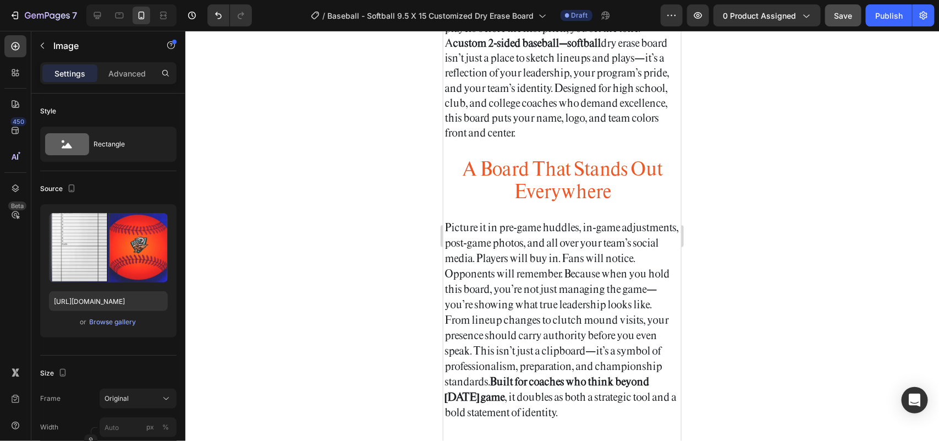
scroll to position [6598, 0]
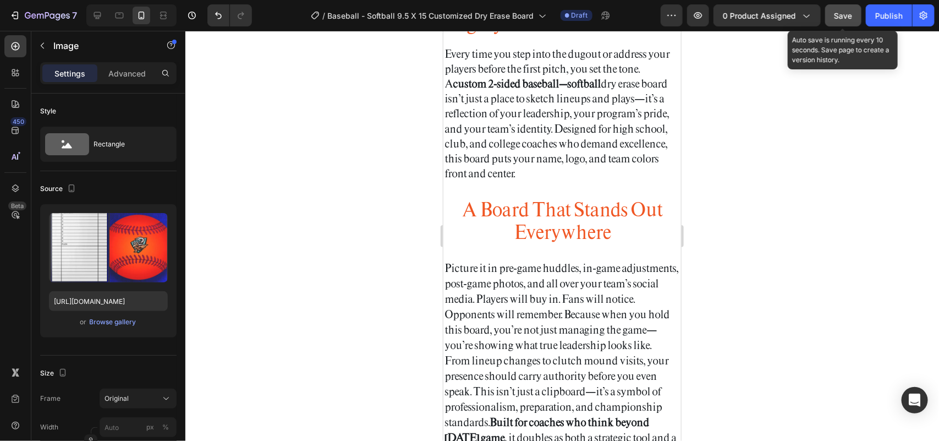
click at [844, 5] on button "Save" at bounding box center [843, 15] width 36 height 22
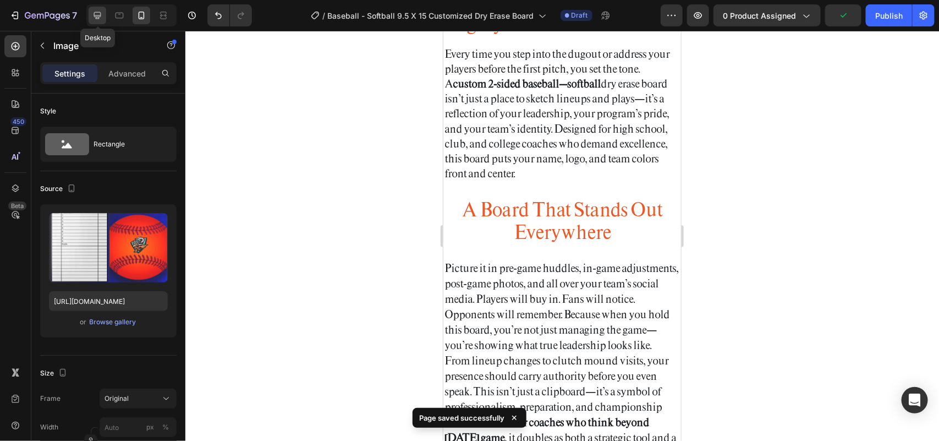
click at [95, 12] on icon at bounding box center [97, 15] width 11 height 11
type input "[URL][DOMAIN_NAME]"
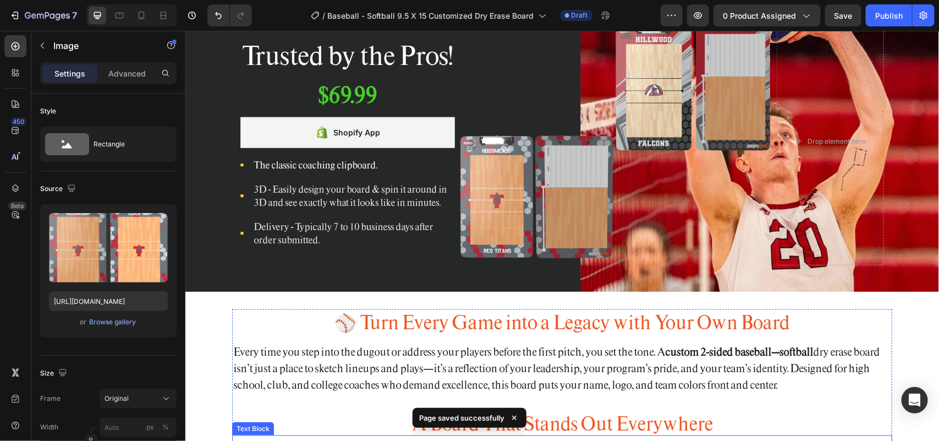
scroll to position [5971, 0]
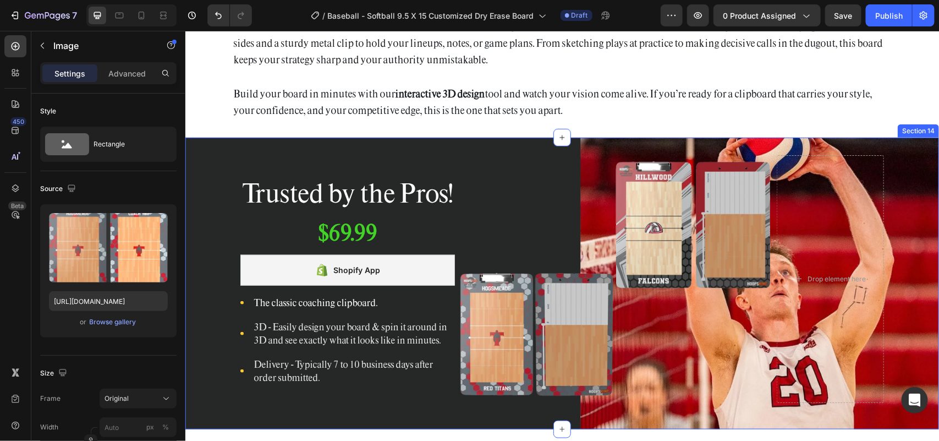
click at [566, 150] on div "Trusted by the Pros! Heading $69.99 Product Price Product Price Row Shopify App…" at bounding box center [561, 282] width 753 height 291
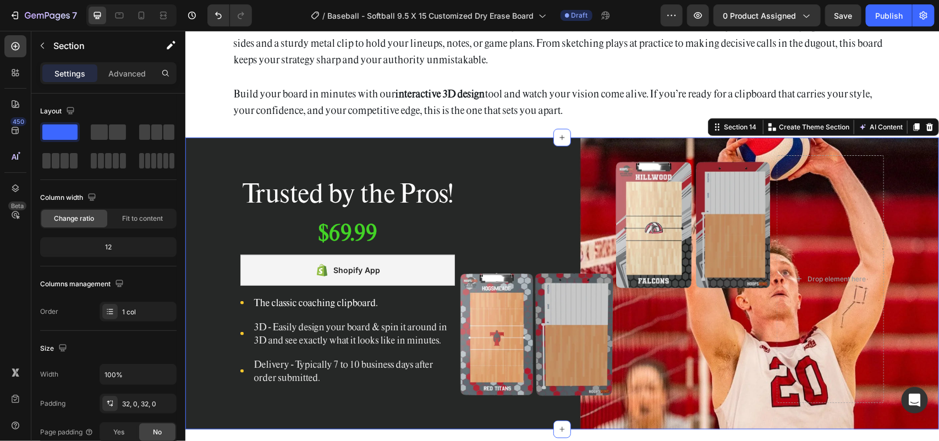
click at [293, 144] on div "Trusted by the Pros! Heading $69.99 Product Price Product Price Row Shopify App…" at bounding box center [561, 282] width 753 height 291
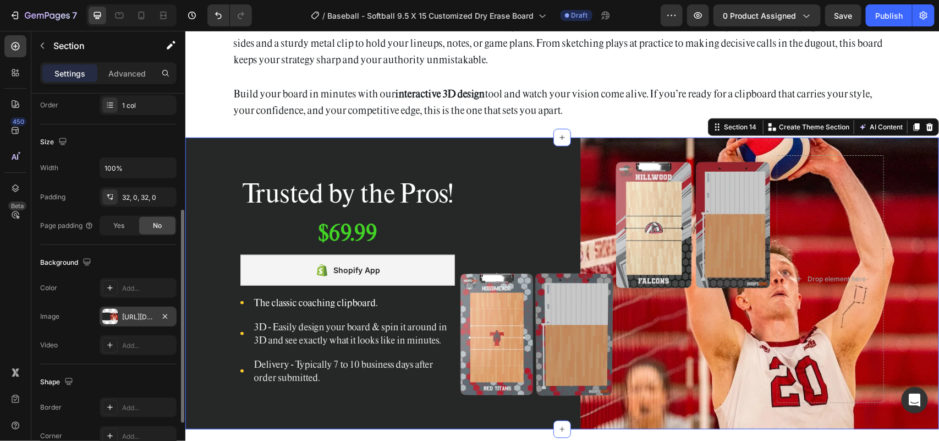
click at [133, 312] on div "[URL][DOMAIN_NAME]" at bounding box center [138, 317] width 32 height 10
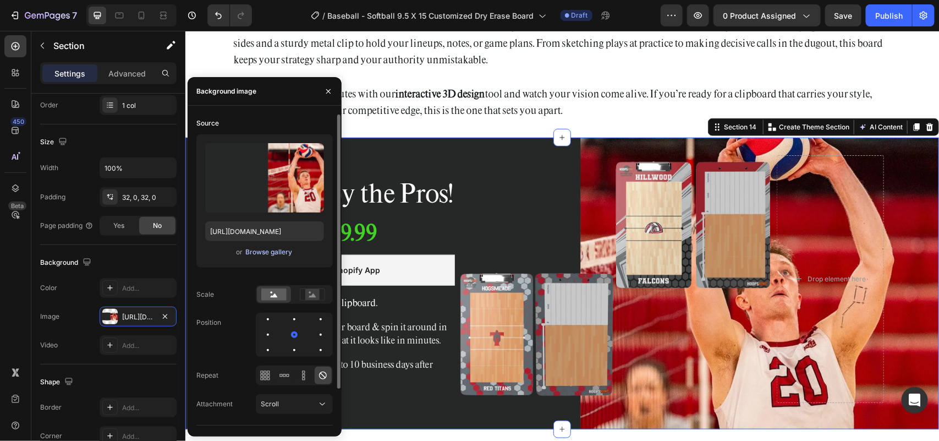
click at [282, 250] on div "Browse gallery" at bounding box center [268, 252] width 47 height 10
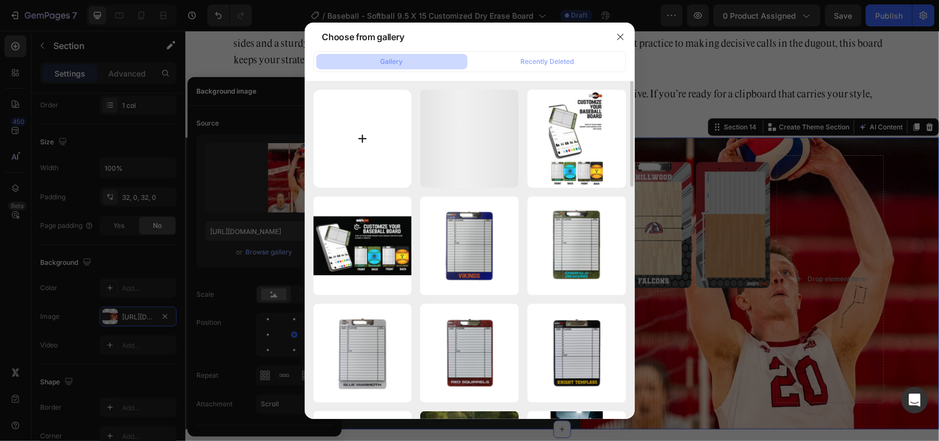
click at [361, 144] on input "file" at bounding box center [362, 139] width 98 height 98
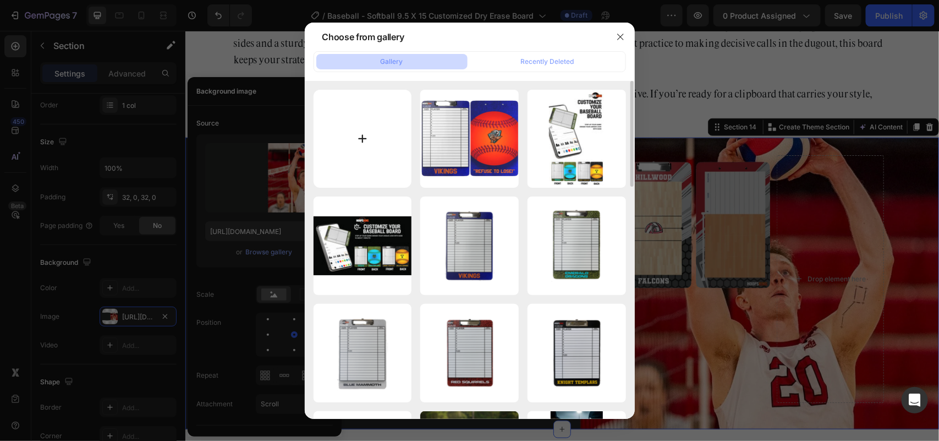
type input "C:\fakepath\final bannerbase.jpg"
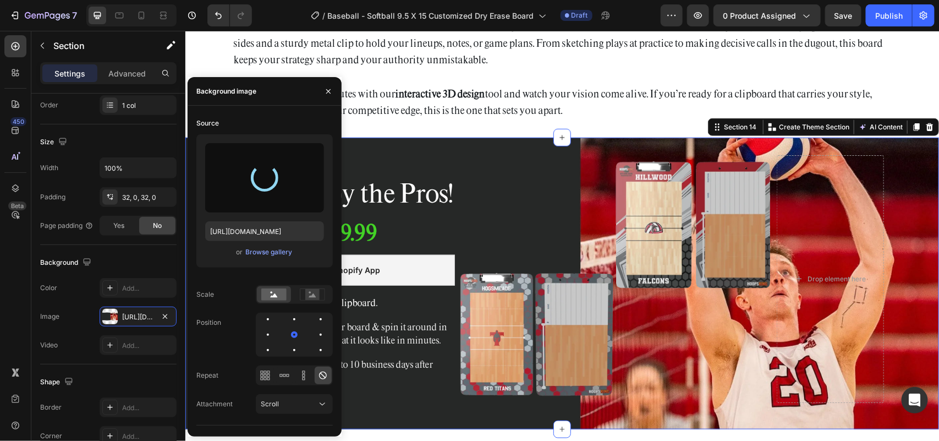
type input "[URL][DOMAIN_NAME]"
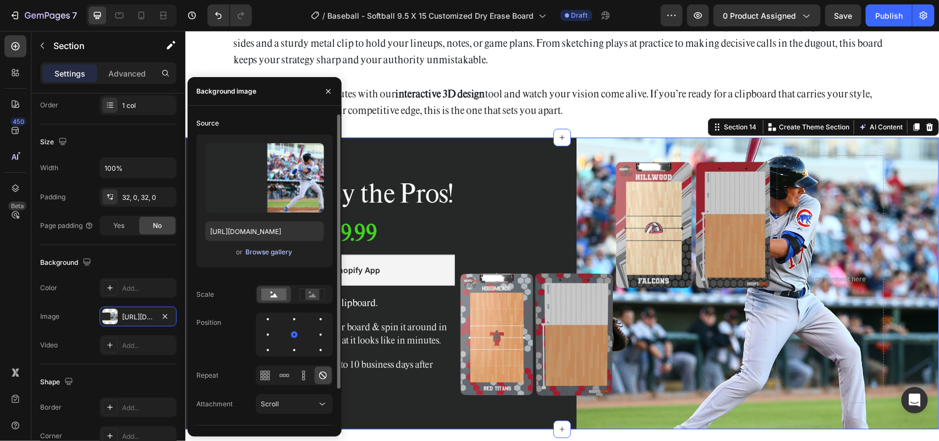
click at [266, 254] on div "Browse gallery" at bounding box center [268, 252] width 47 height 10
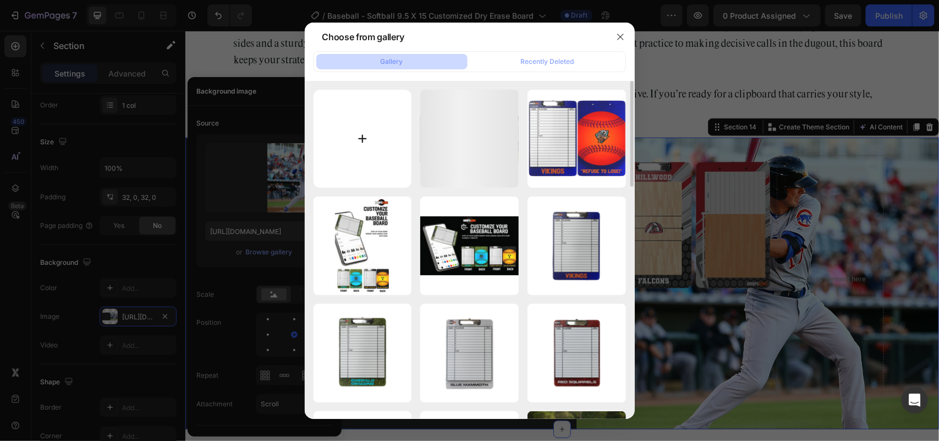
click at [365, 140] on input "file" at bounding box center [362, 139] width 98 height 98
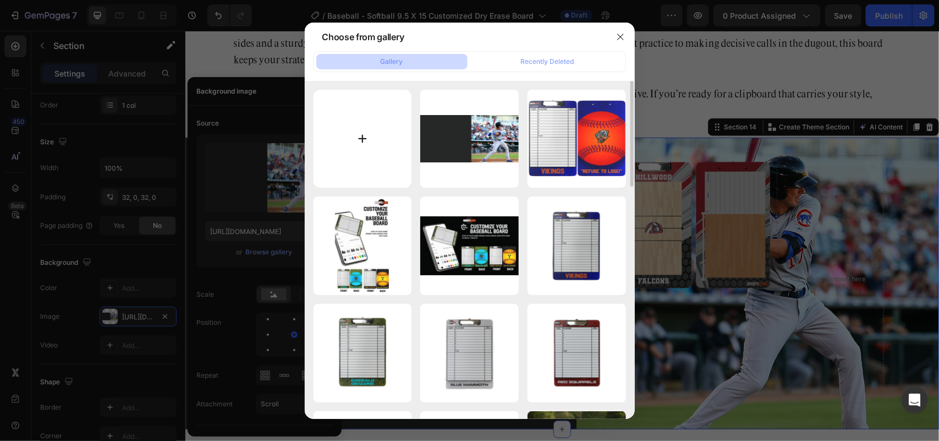
type input "C:\fakepath\finalbaseweb.webp"
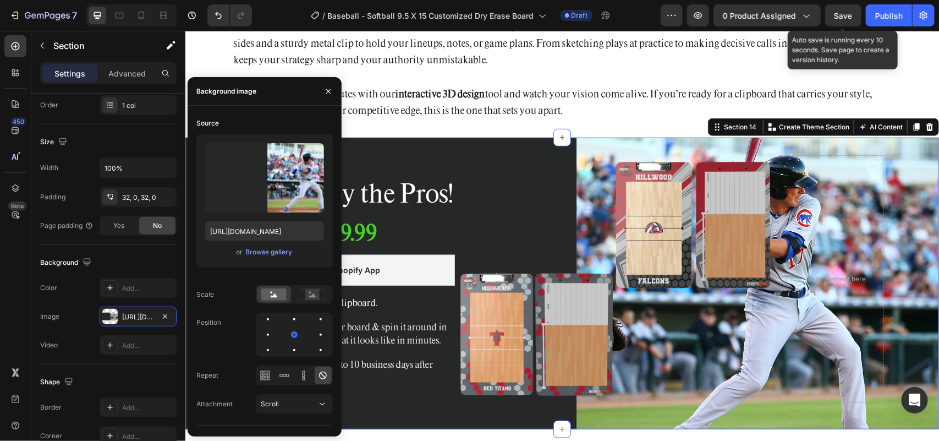
click at [841, 14] on span "Save" at bounding box center [843, 15] width 18 height 9
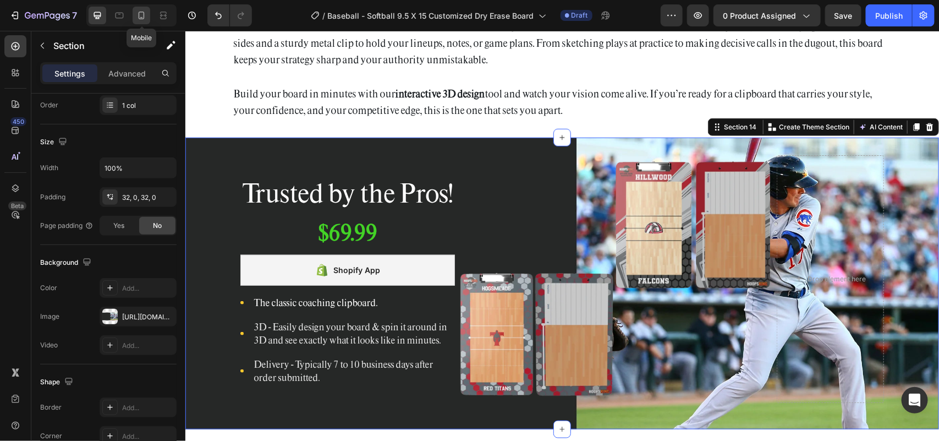
click at [136, 20] on icon at bounding box center [141, 15] width 11 height 11
type input "[URL][DOMAIN_NAME]"
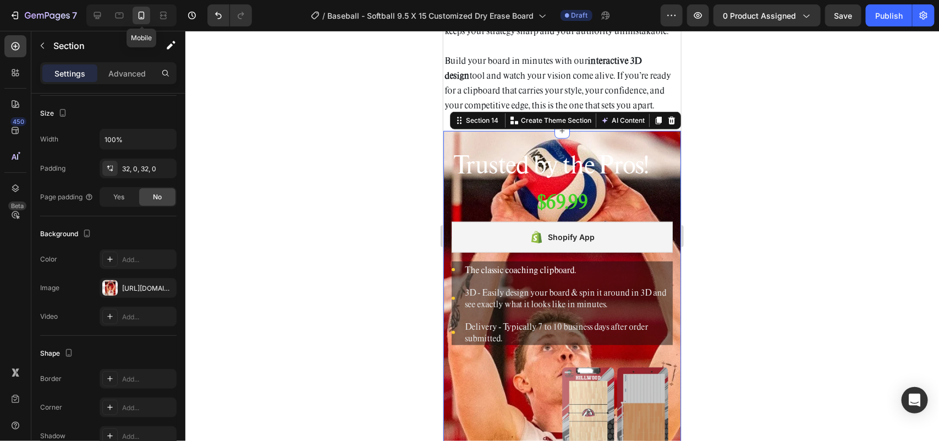
scroll to position [6049, 0]
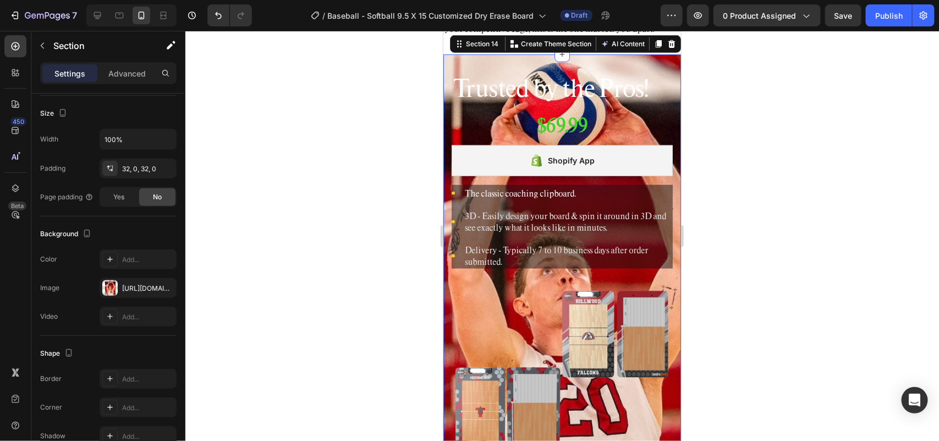
click at [607, 79] on div "Trusted by the Pros! Heading $69.99 Product Price Product Price Row Shopify App…" at bounding box center [562, 284] width 238 height 461
click at [133, 293] on div "[URL][DOMAIN_NAME]" at bounding box center [138, 288] width 32 height 10
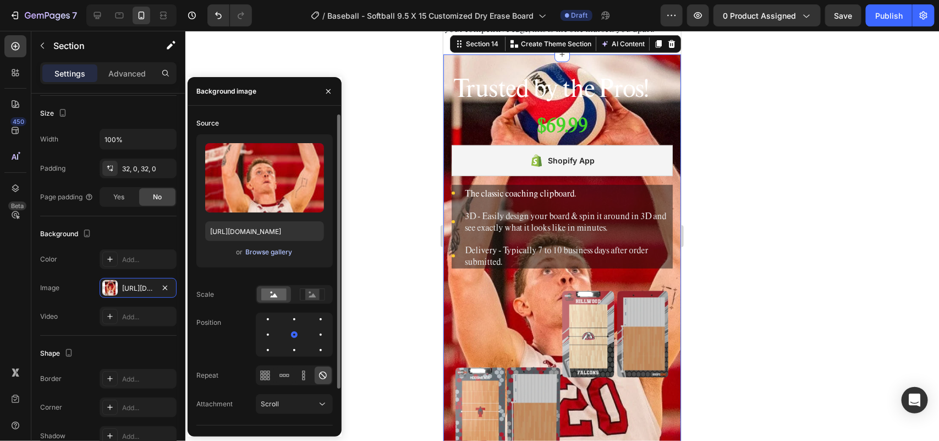
click at [272, 249] on div "Browse gallery" at bounding box center [268, 252] width 47 height 10
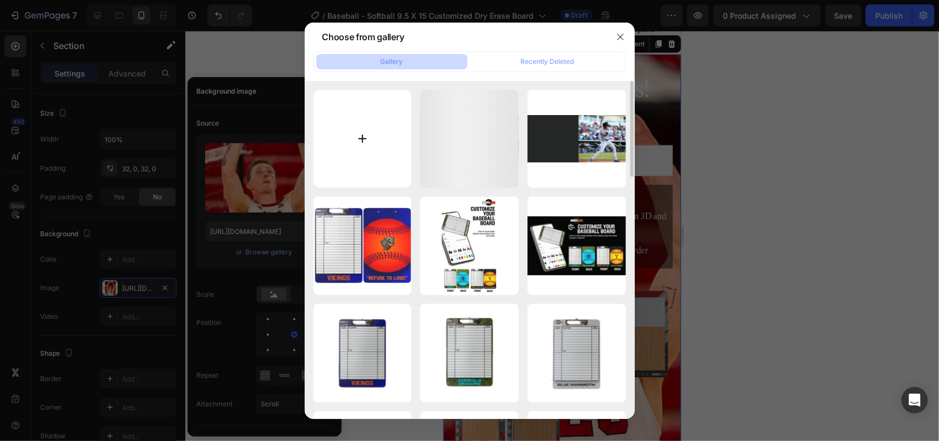
click at [359, 128] on input "file" at bounding box center [362, 139] width 98 height 98
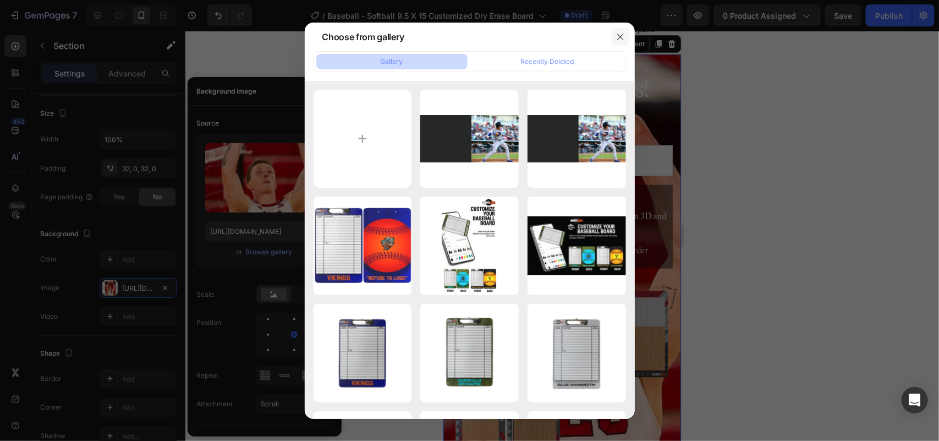
click at [621, 33] on icon "button" at bounding box center [620, 36] width 9 height 9
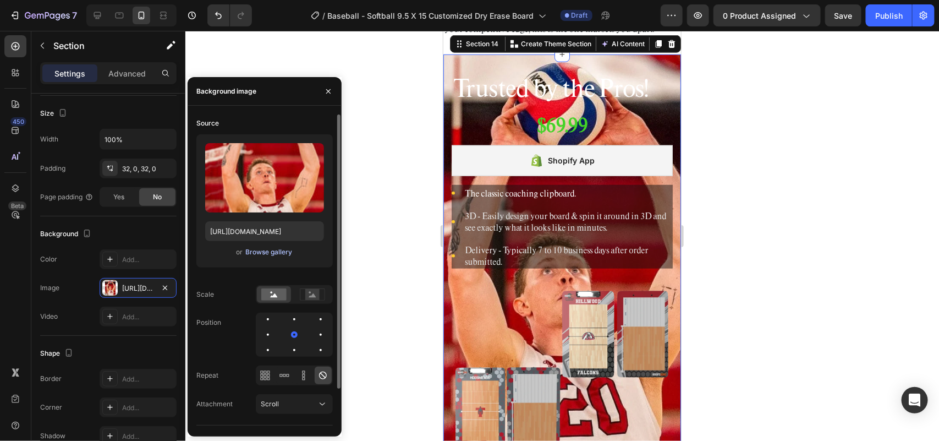
click at [273, 254] on div "Browse gallery" at bounding box center [268, 252] width 47 height 10
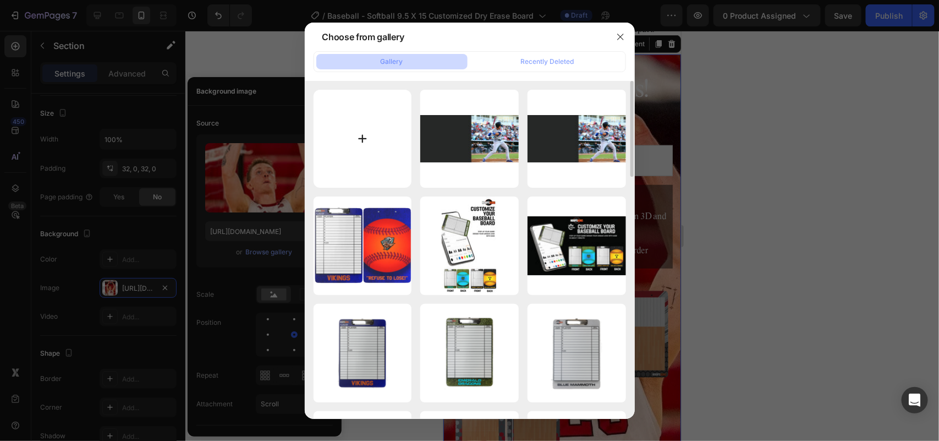
click at [355, 137] on input "file" at bounding box center [362, 139] width 98 height 98
type input "C:\fakepath\82655.webp"
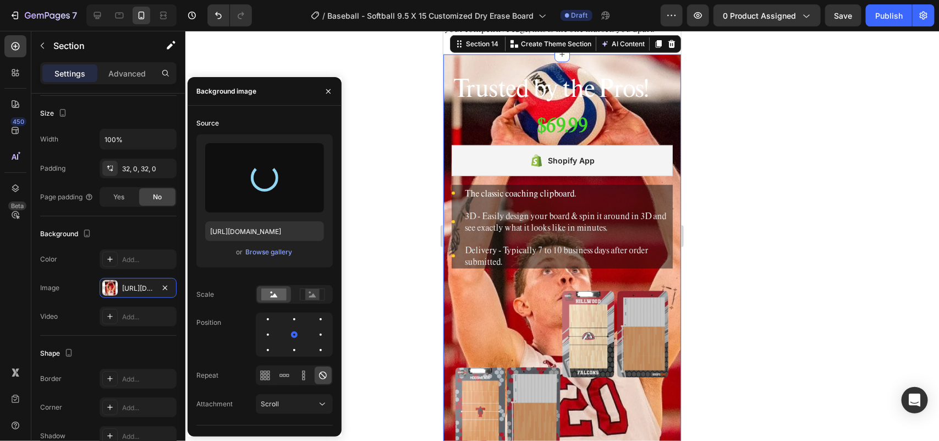
type input "[URL][DOMAIN_NAME]"
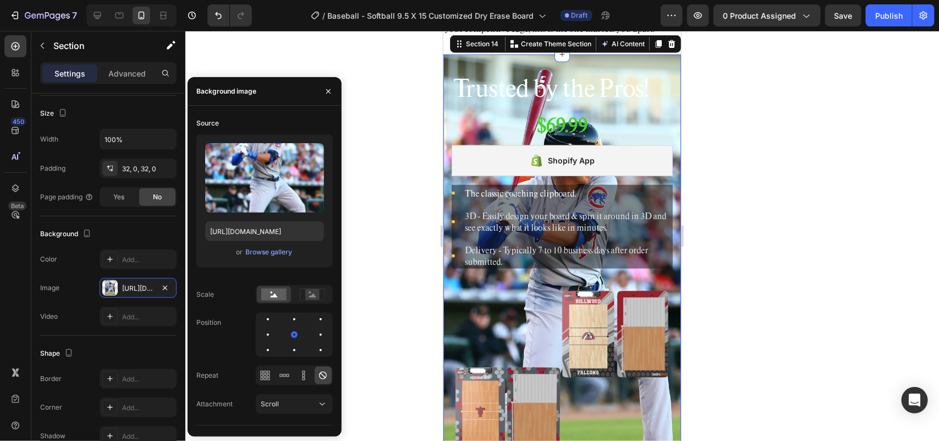
click at [840, 12] on span "Save" at bounding box center [843, 15] width 18 height 9
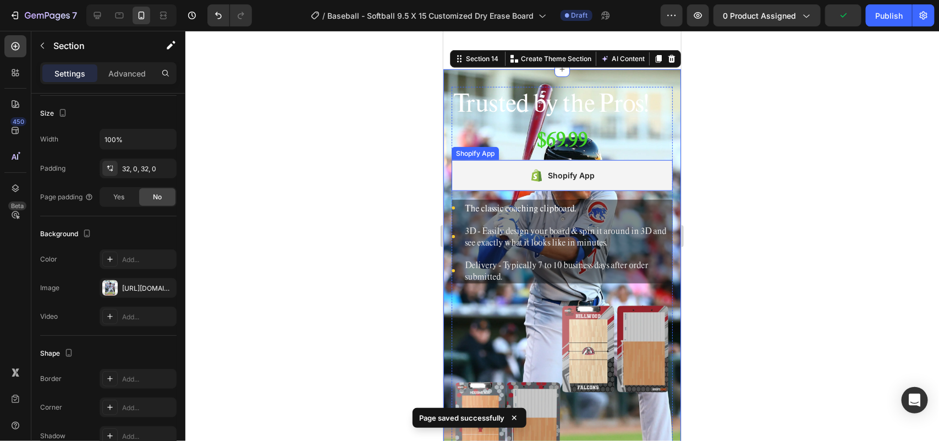
scroll to position [6256, 0]
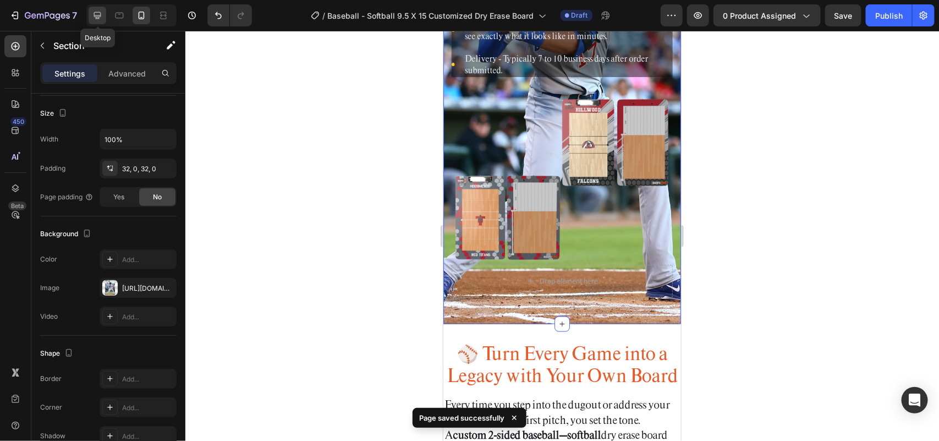
click at [98, 15] on icon at bounding box center [97, 15] width 7 height 7
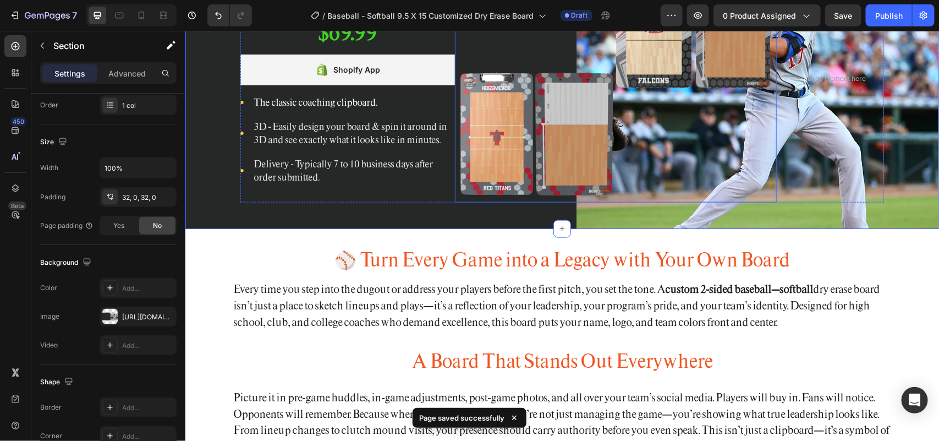
scroll to position [6117, 0]
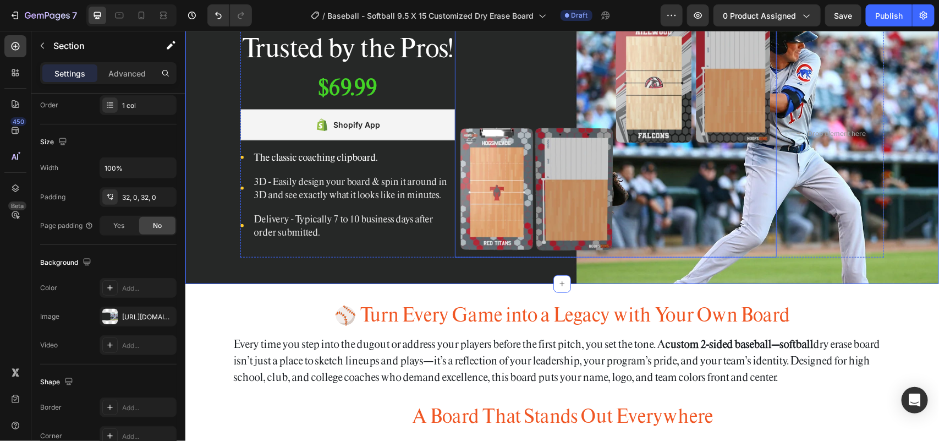
click at [511, 180] on img at bounding box center [615, 132] width 322 height 247
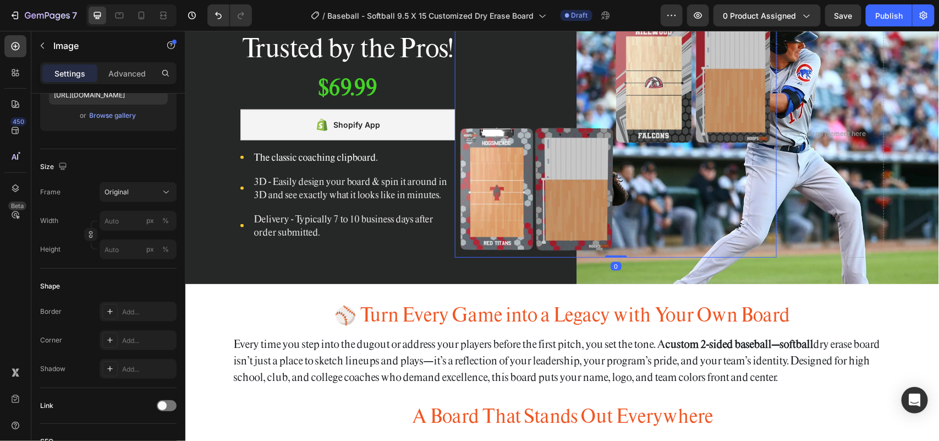
scroll to position [0, 0]
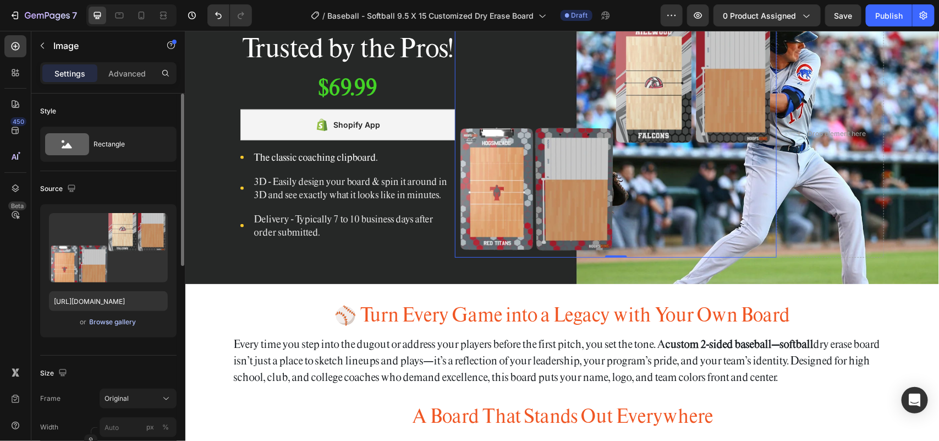
click at [114, 319] on div "Browse gallery" at bounding box center [113, 322] width 47 height 10
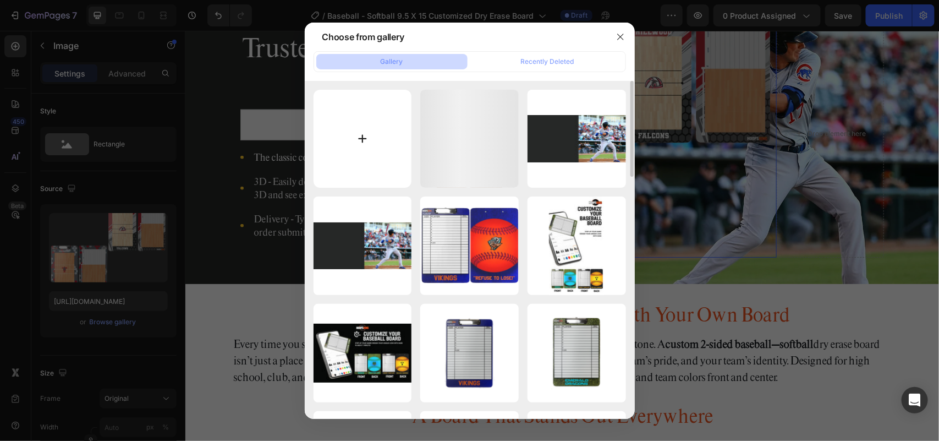
click at [372, 143] on input "file" at bounding box center [362, 139] width 98 height 98
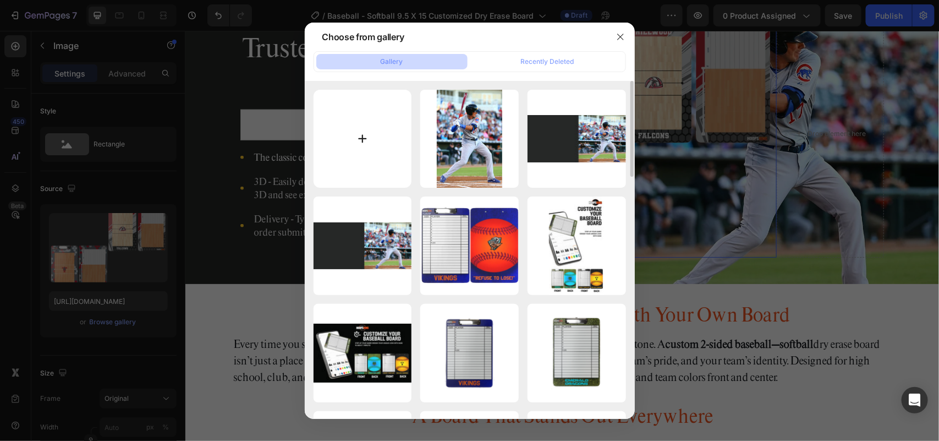
type input "C:\fakepath\lastproductpngweb.webp"
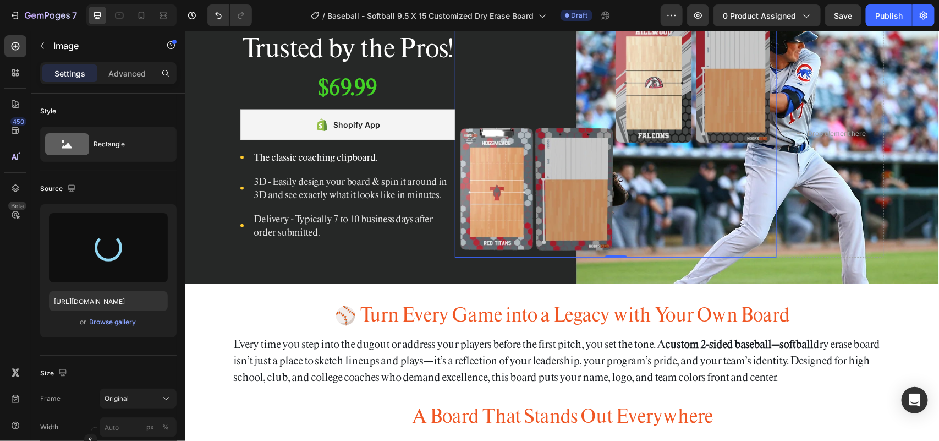
type input "[URL][DOMAIN_NAME]"
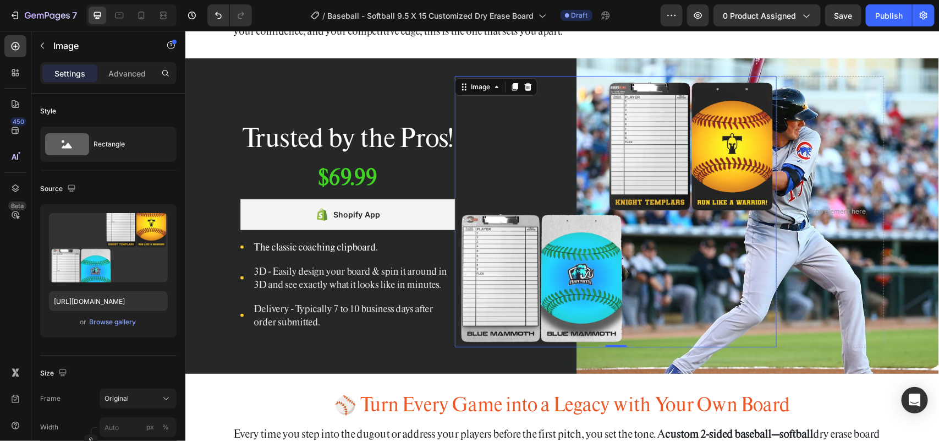
scroll to position [6003, 0]
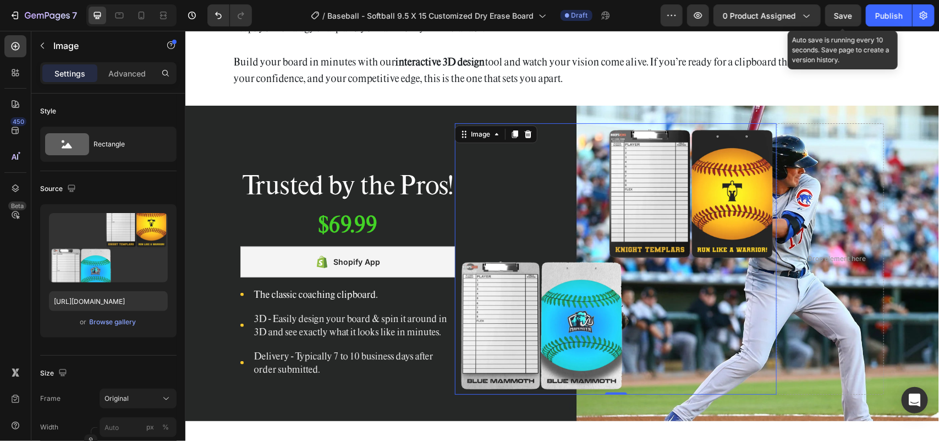
click at [843, 16] on span "Save" at bounding box center [843, 15] width 18 height 9
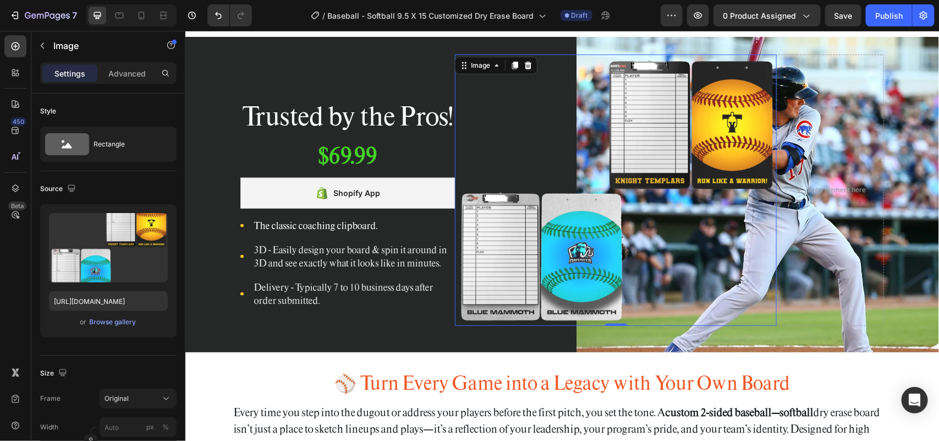
scroll to position [6210, 0]
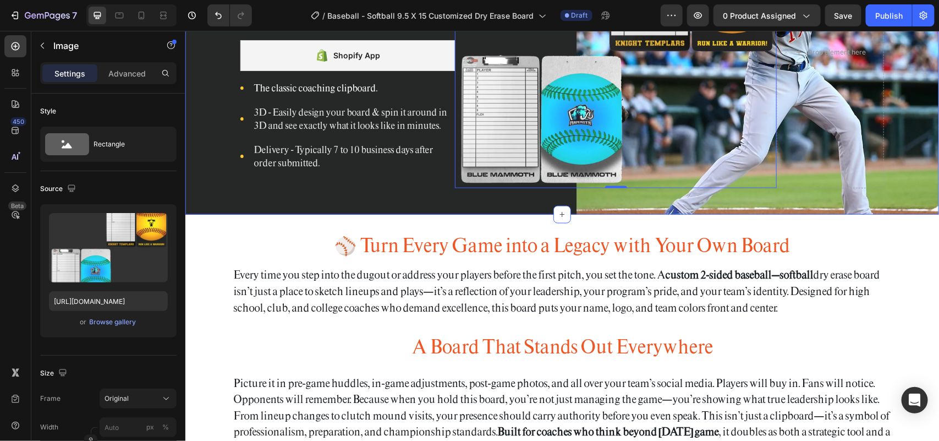
click at [597, 198] on div "Trusted by the Pros! Heading $69.99 Product Price Product Price Row Shopify App…" at bounding box center [561, 56] width 753 height 315
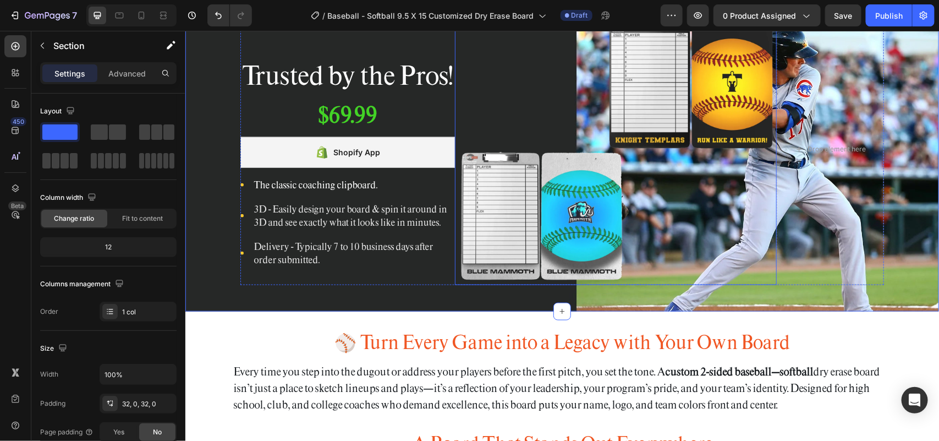
scroll to position [6072, 0]
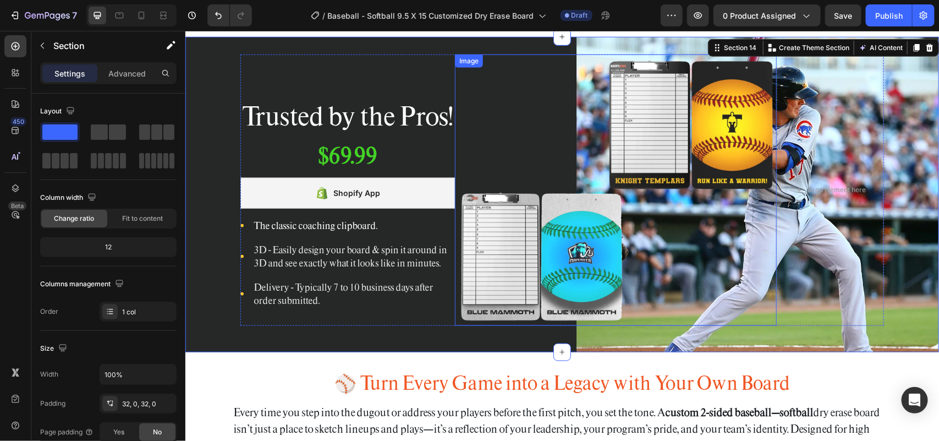
click at [654, 206] on img at bounding box center [615, 189] width 322 height 271
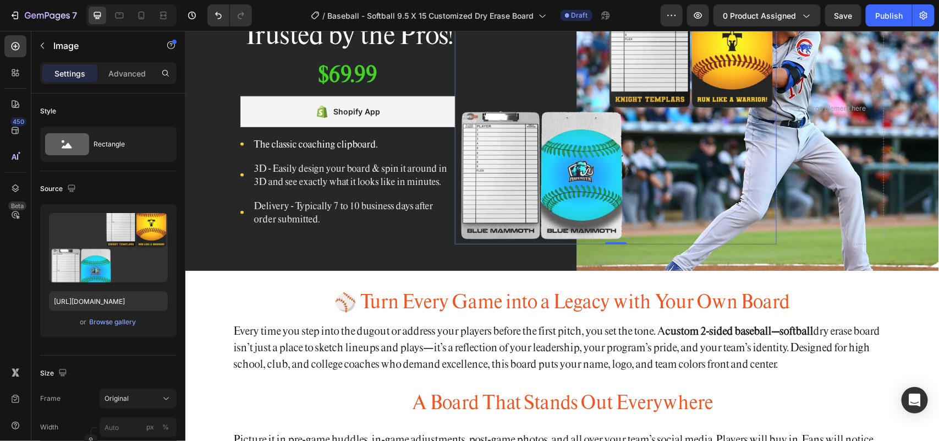
scroll to position [5797, 0]
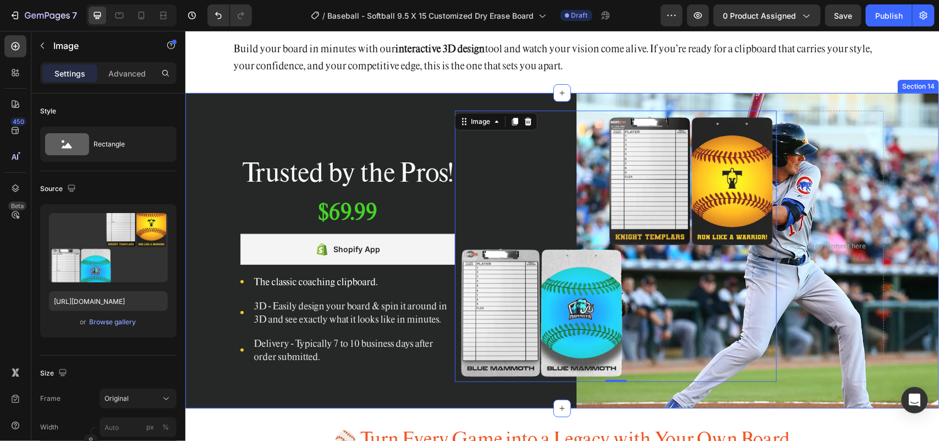
click at [887, 105] on div "Trusted by the Pros! Heading $69.99 Product Price Product Price Row Shopify App…" at bounding box center [561, 249] width 753 height 315
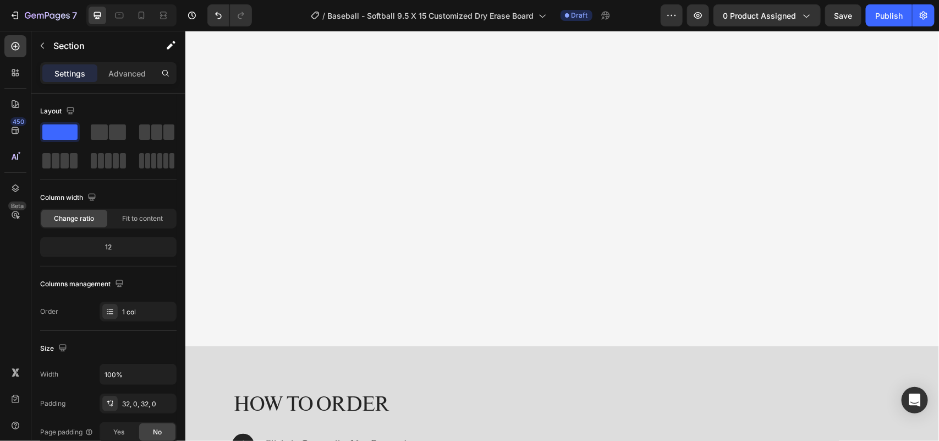
scroll to position [4524, 0]
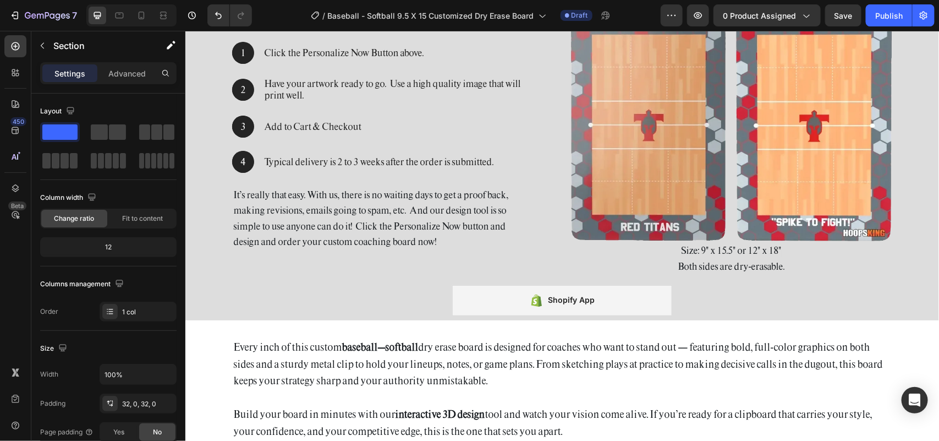
click at [711, 151] on img at bounding box center [731, 117] width 322 height 247
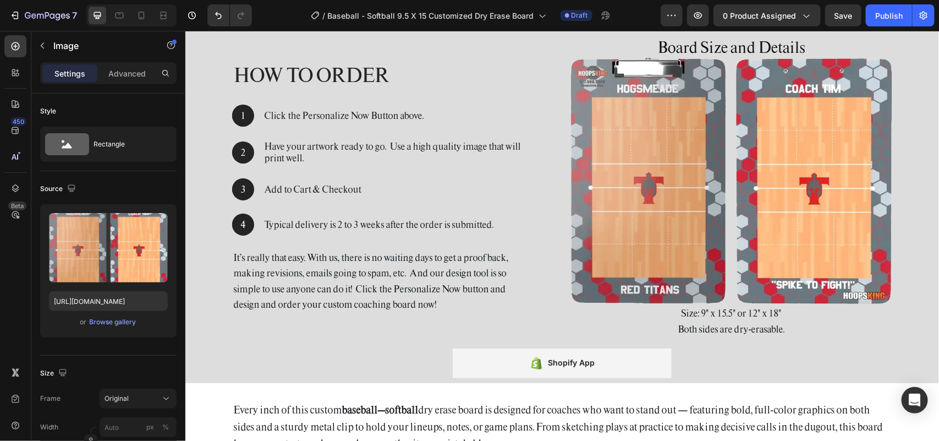
scroll to position [4455, 0]
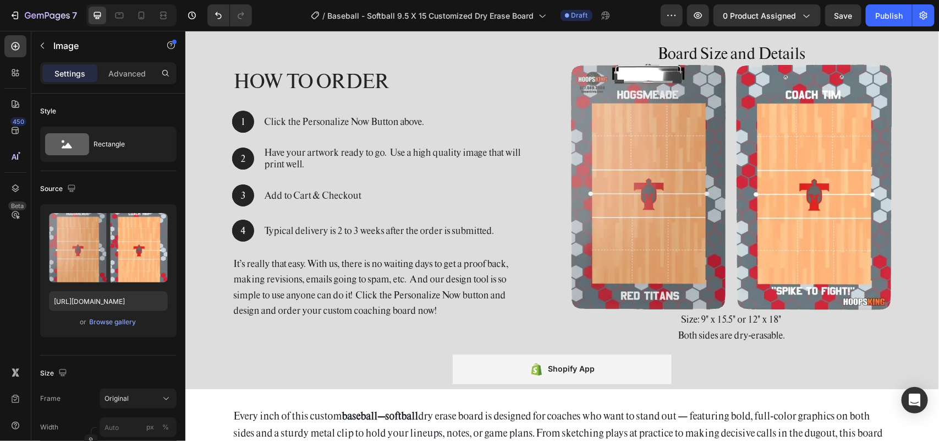
click at [698, 207] on img at bounding box center [731, 186] width 322 height 247
click at [105, 327] on button "Browse gallery" at bounding box center [113, 321] width 48 height 11
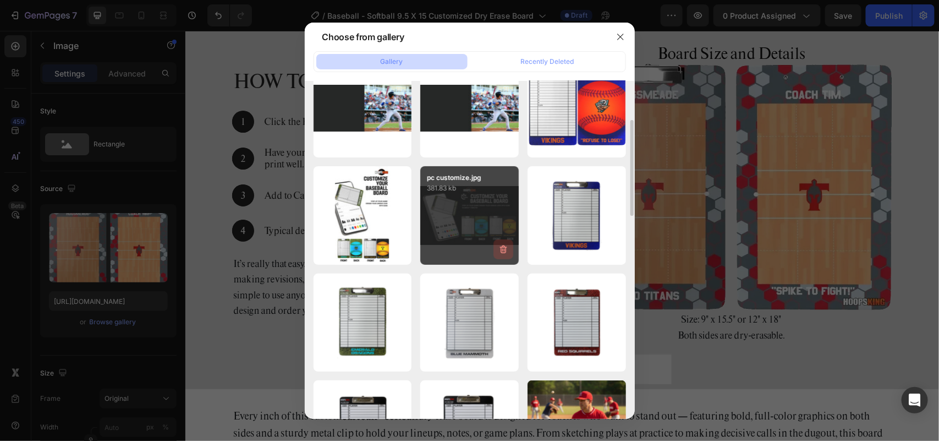
scroll to position [0, 0]
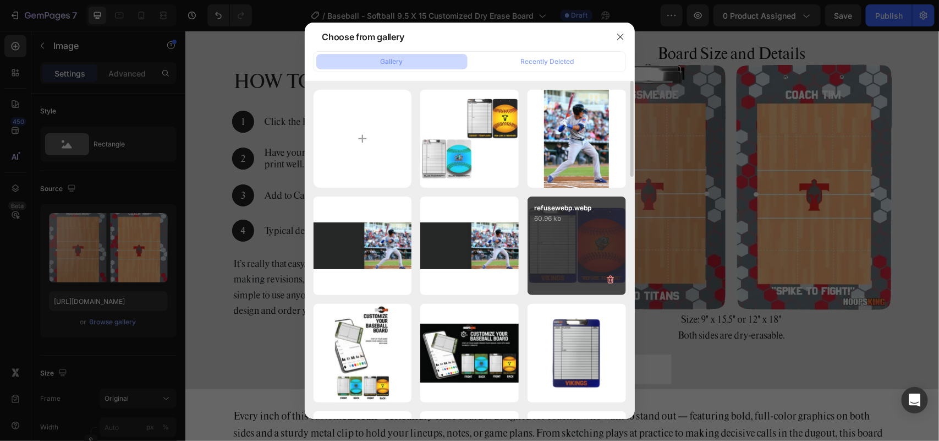
click at [560, 238] on div "refusewebp.webp 60.96 kb" at bounding box center [576, 245] width 98 height 98
type input "[URL][DOMAIN_NAME]"
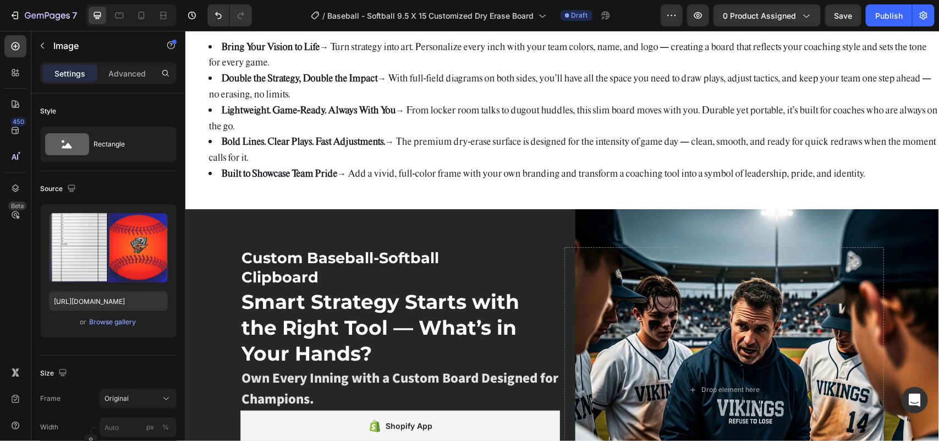
scroll to position [47, 0]
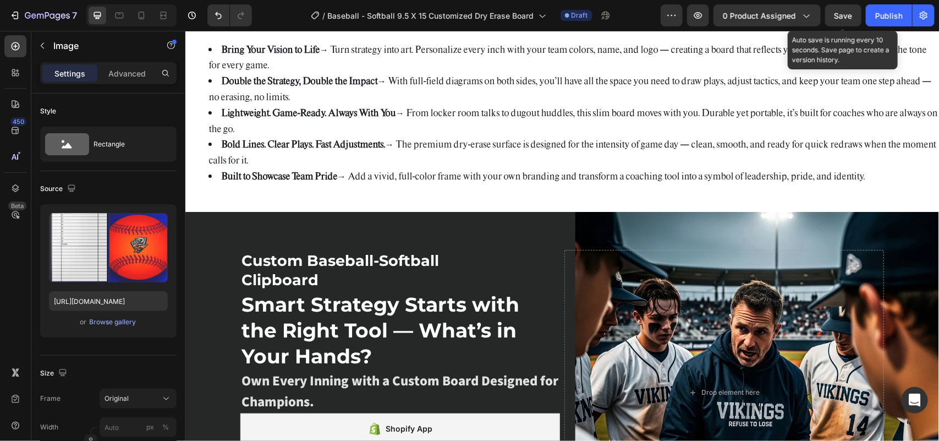
click at [847, 12] on span "Save" at bounding box center [843, 15] width 18 height 9
